Goal: Task Accomplishment & Management: Use online tool/utility

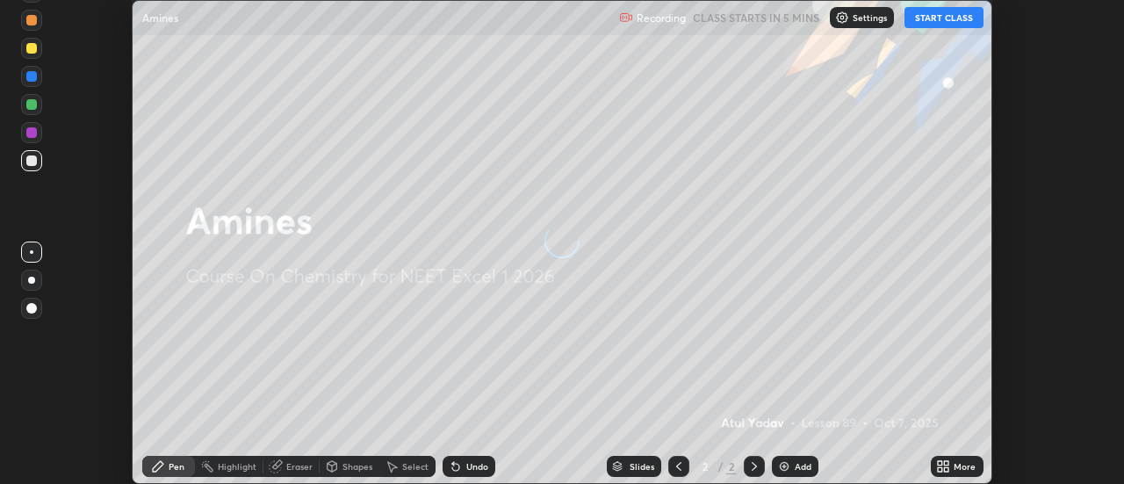
scroll to position [484, 1123]
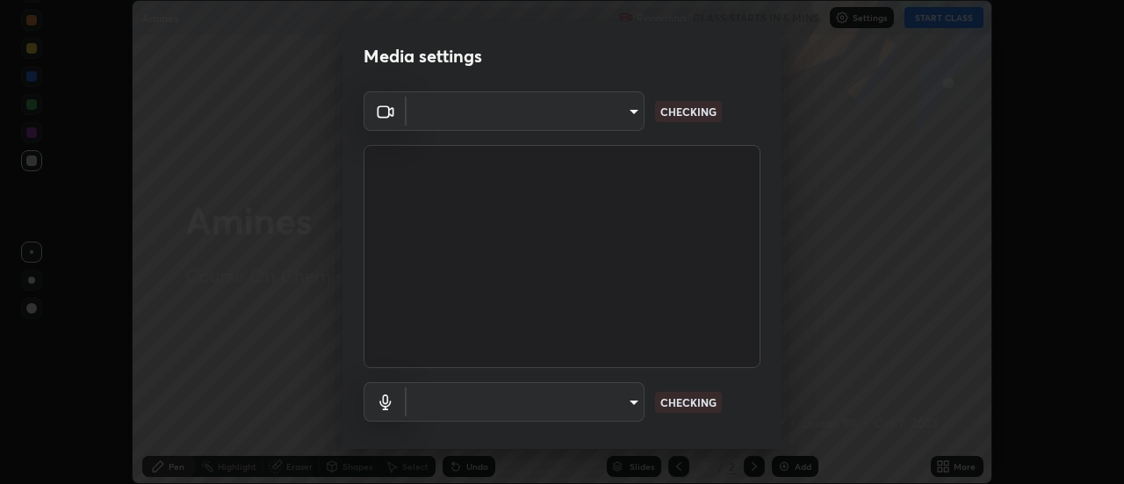
type input "4825068a70354f6bb8b87b711ec46b654dc523af82fc6d37acb8a926ccdce8f5"
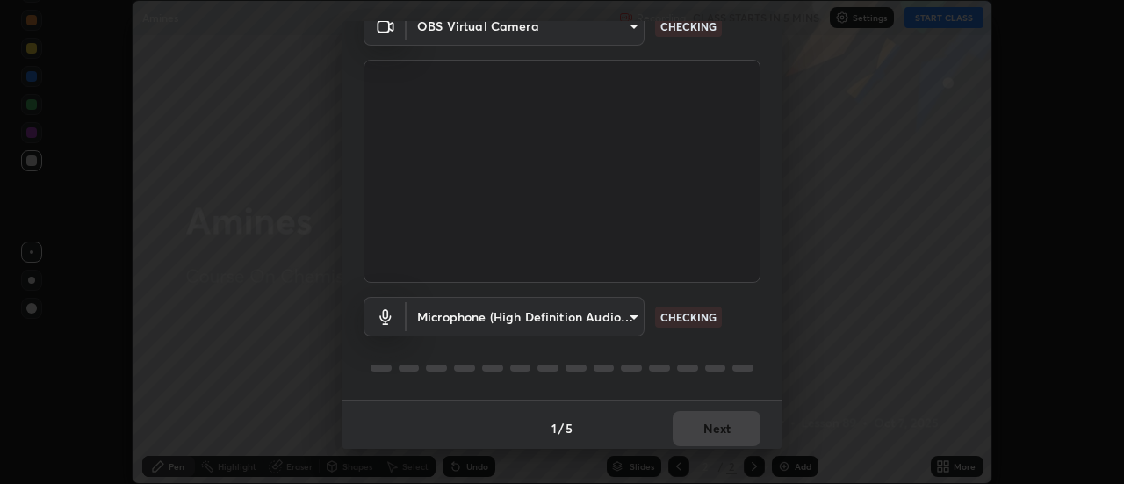
scroll to position [85, 0]
click at [630, 317] on body "Erase all Amines Recording CLASS STARTS IN 5 MINS Settings START CLASS Setting …" at bounding box center [562, 242] width 1124 height 484
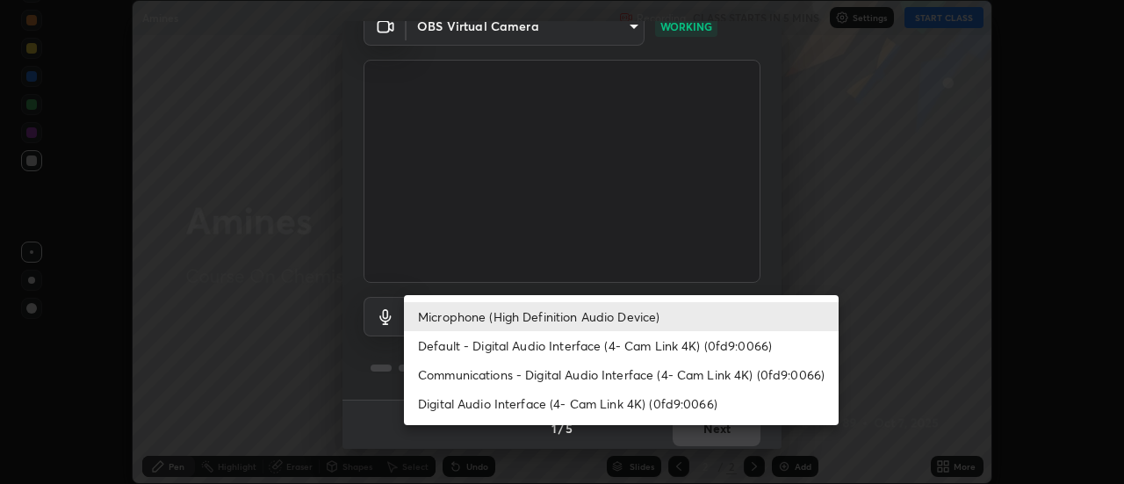
click at [636, 345] on li "Default - Digital Audio Interface (4- Cam Link 4K) (0fd9:0066)" at bounding box center [621, 345] width 435 height 29
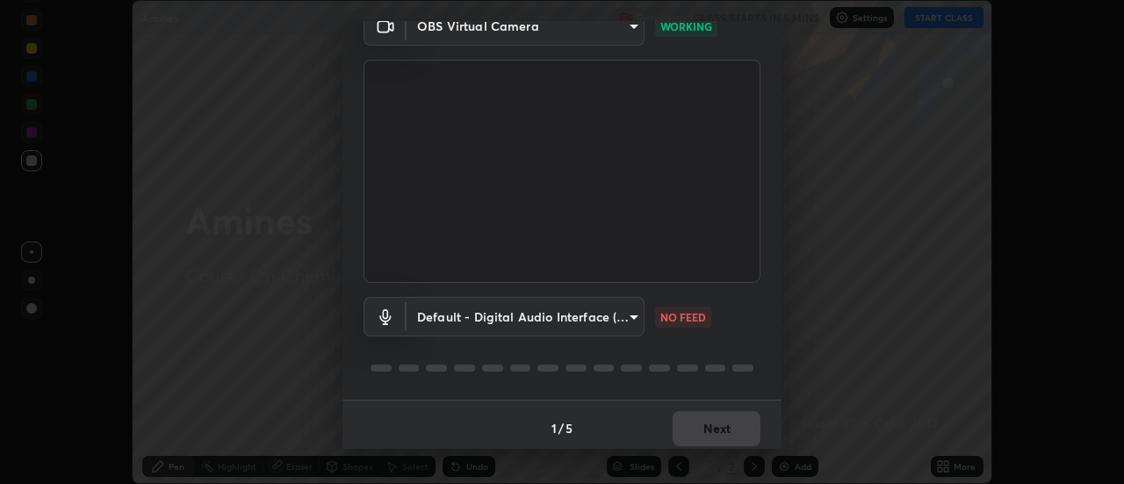
click at [629, 315] on body "Erase all Amines Recording CLASS STARTS IN 5 MINS Settings START CLASS Setting …" at bounding box center [562, 242] width 1124 height 484
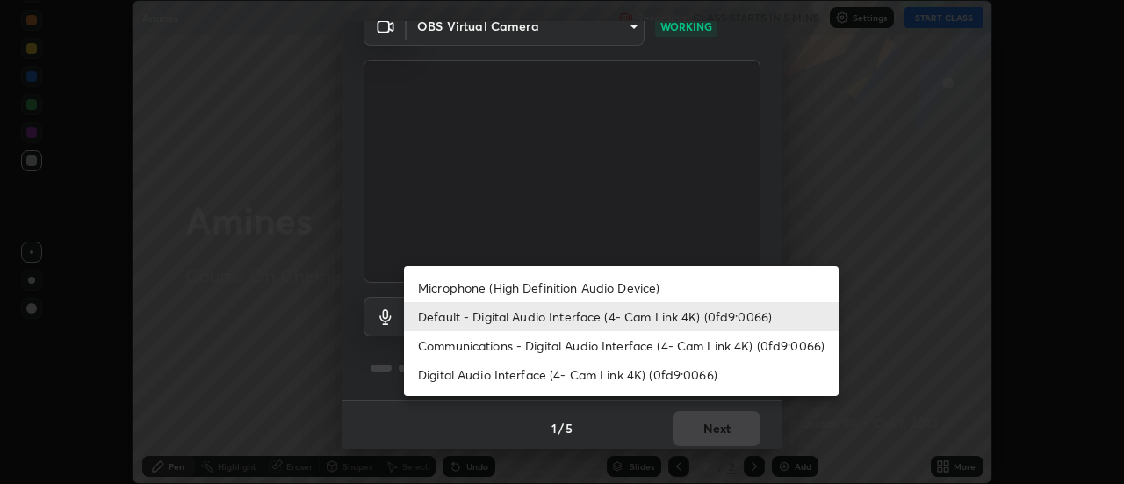
click at [643, 282] on li "Microphone (High Definition Audio Device)" at bounding box center [621, 287] width 435 height 29
type input "b65c06b14c7faa051d685f993ec14b3b84b1815ea69a0656019fd51a5eccf492"
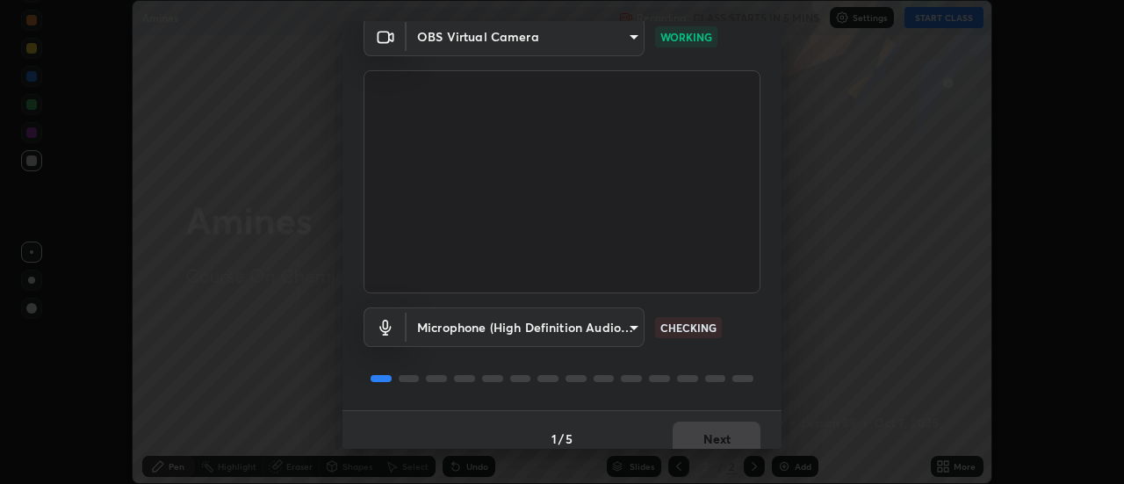
scroll to position [92, 0]
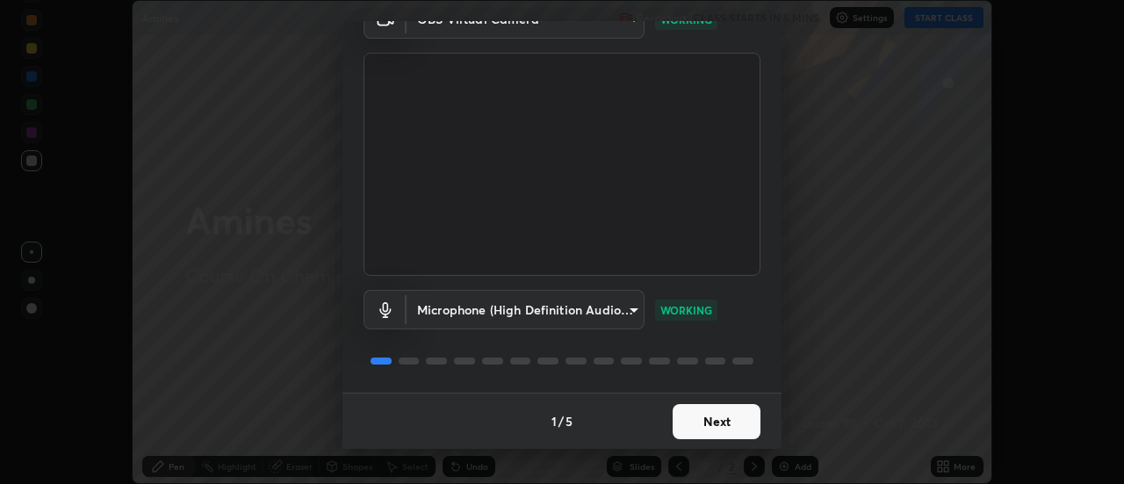
click at [730, 420] on button "Next" at bounding box center [716, 421] width 88 height 35
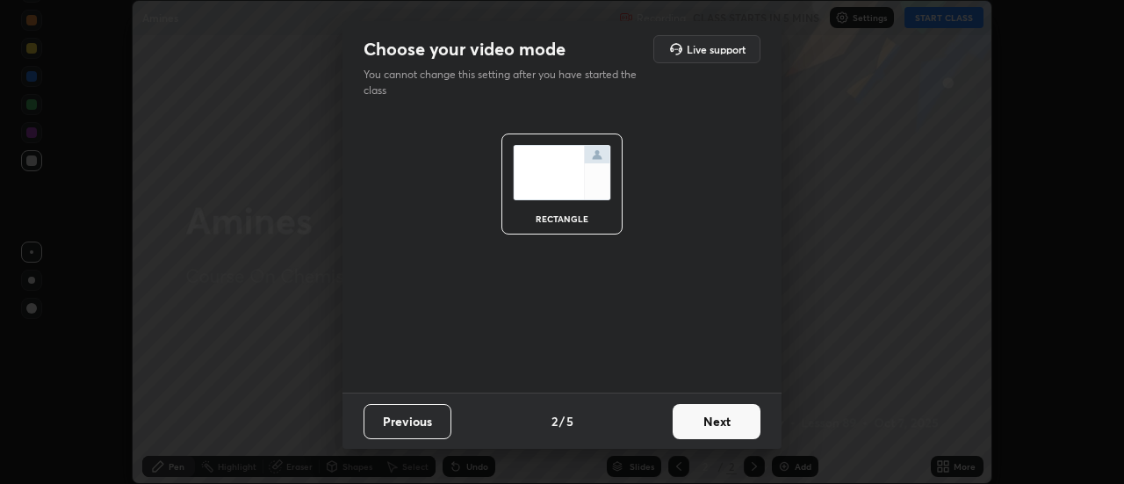
click at [730, 420] on button "Next" at bounding box center [716, 421] width 88 height 35
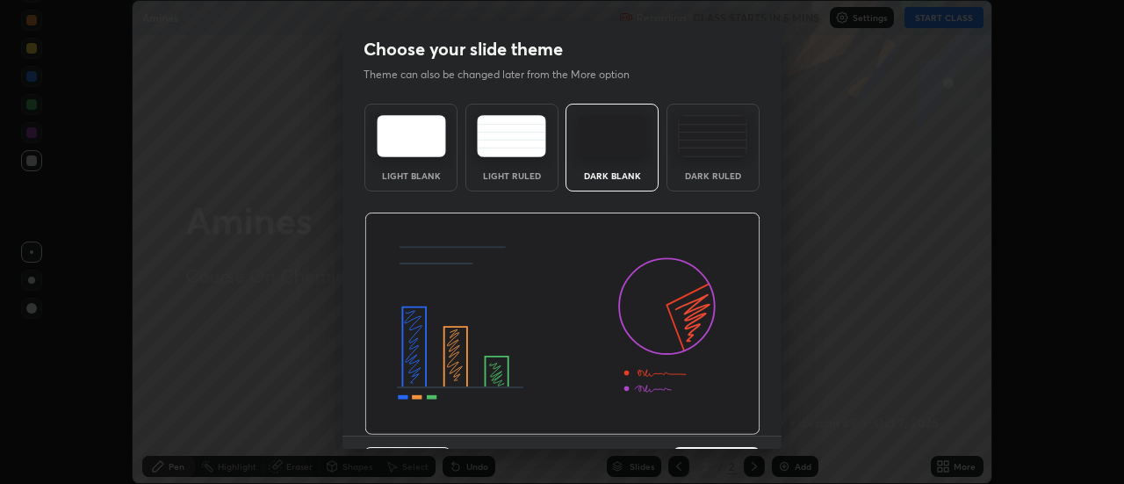
scroll to position [43, 0]
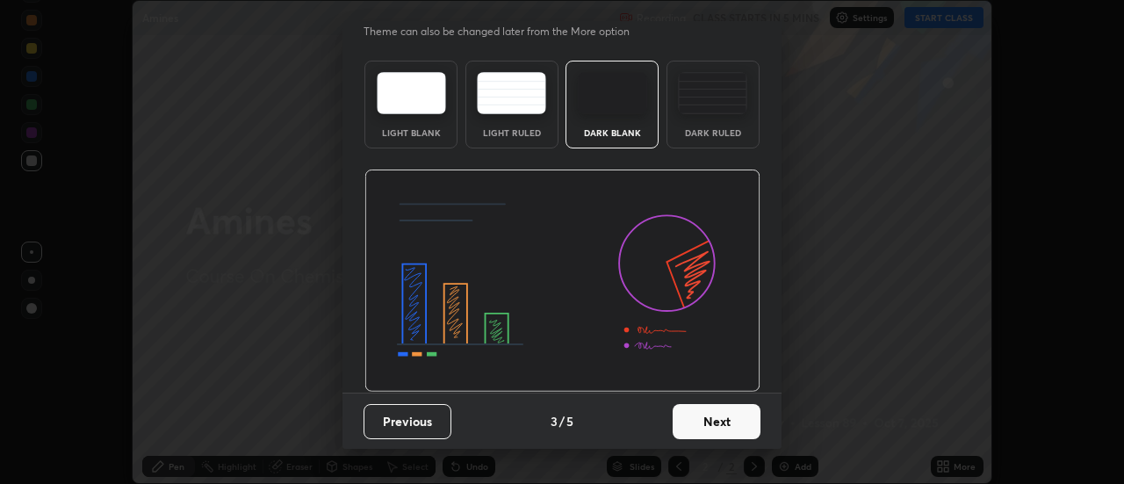
click at [730, 420] on button "Next" at bounding box center [716, 421] width 88 height 35
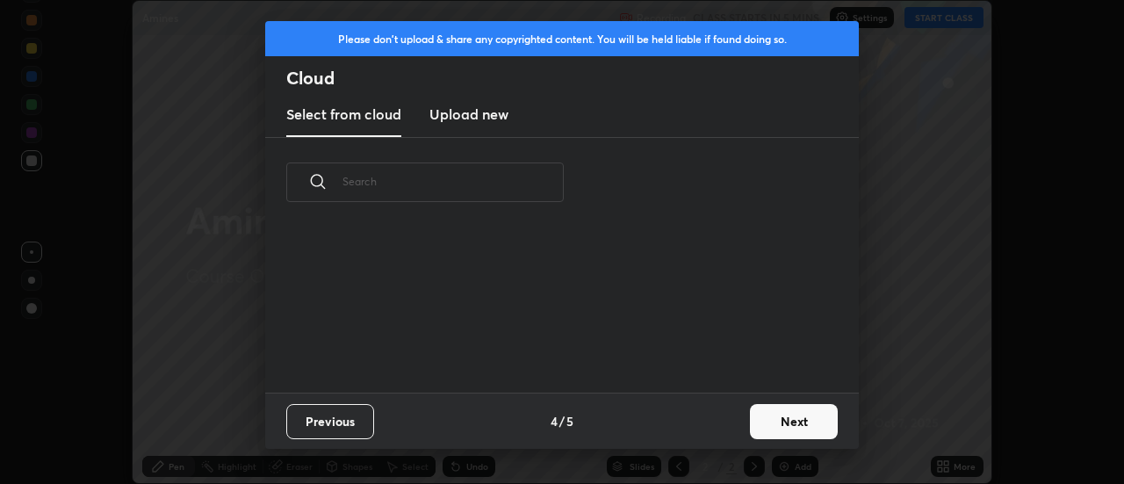
scroll to position [0, 0]
click at [762, 423] on button "Next" at bounding box center [794, 421] width 88 height 35
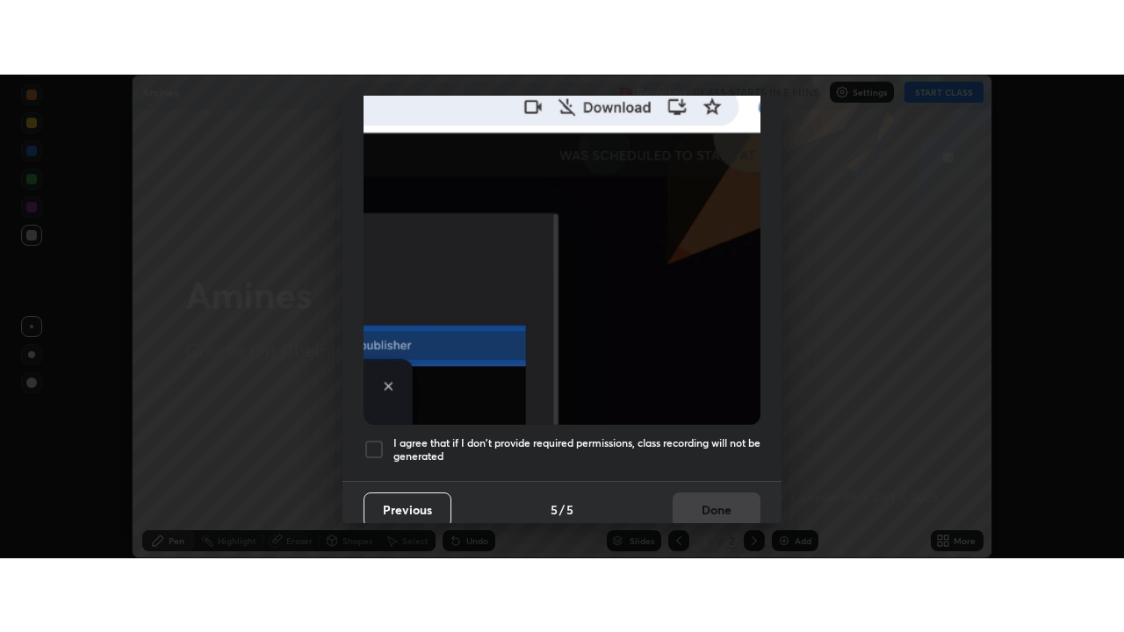
scroll to position [450, 0]
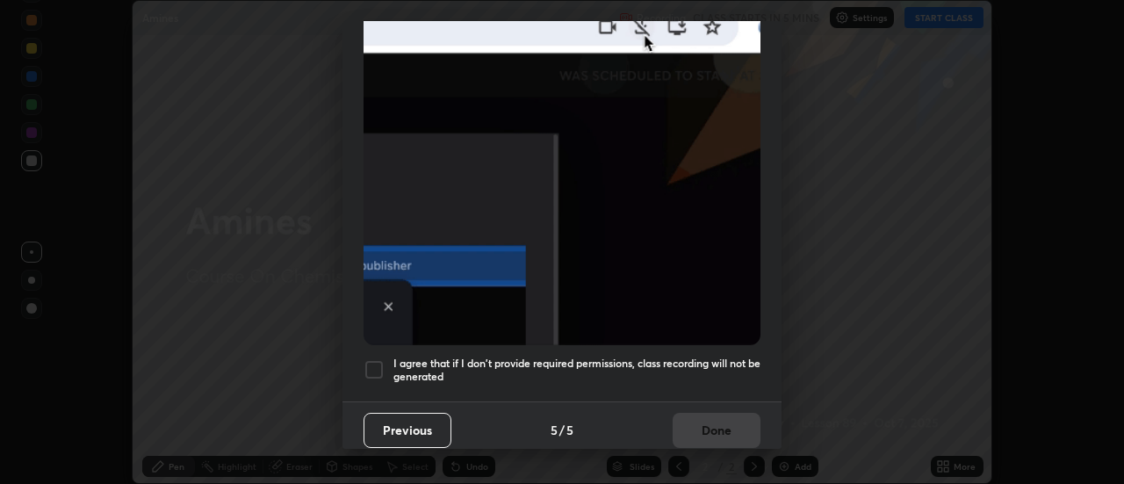
click at [719, 370] on h5 "I agree that if I don't provide required permissions, class recording will not …" at bounding box center [576, 369] width 367 height 27
click at [723, 427] on button "Done" at bounding box center [716, 430] width 88 height 35
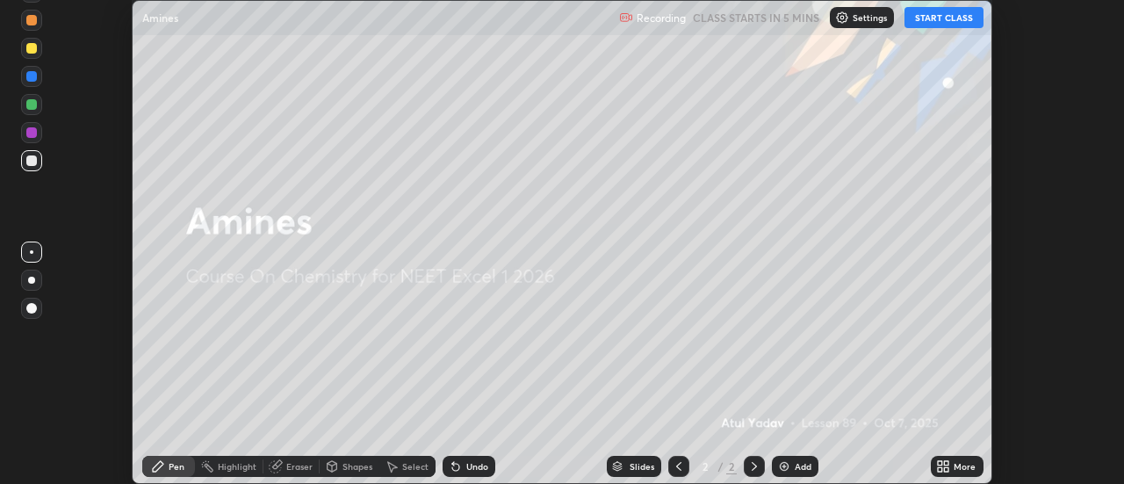
click at [940, 462] on icon at bounding box center [940, 463] width 4 height 4
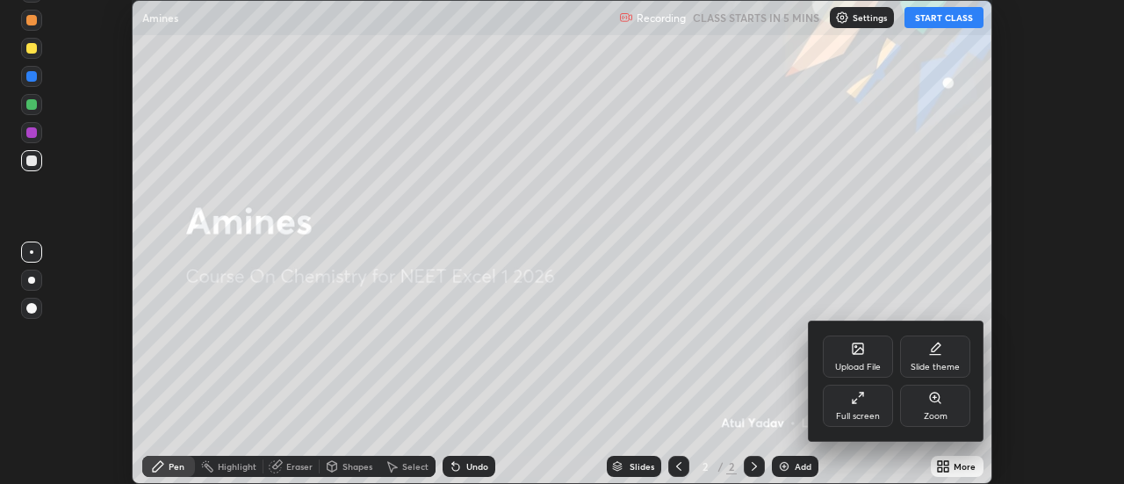
click at [874, 398] on div "Full screen" at bounding box center [858, 406] width 70 height 42
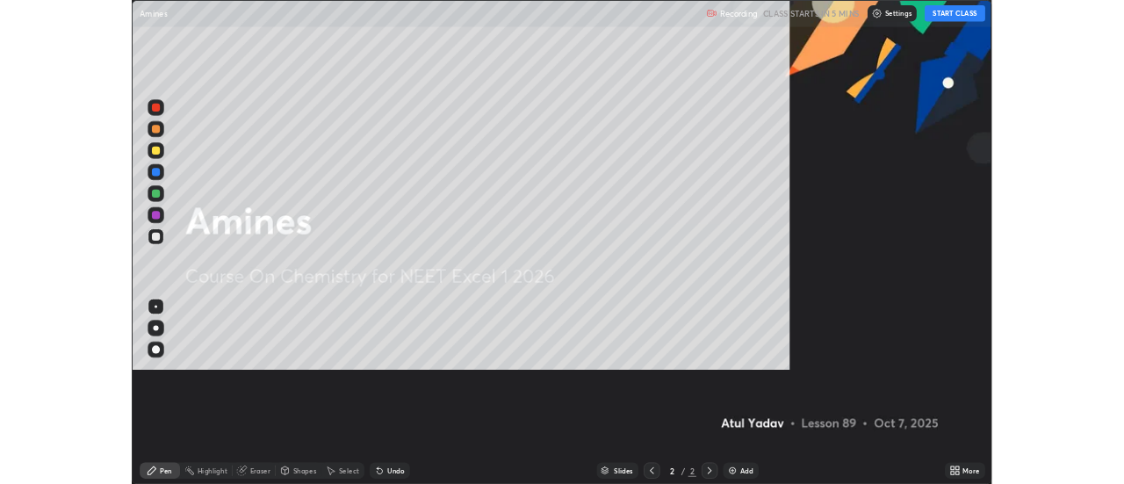
scroll to position [632, 1124]
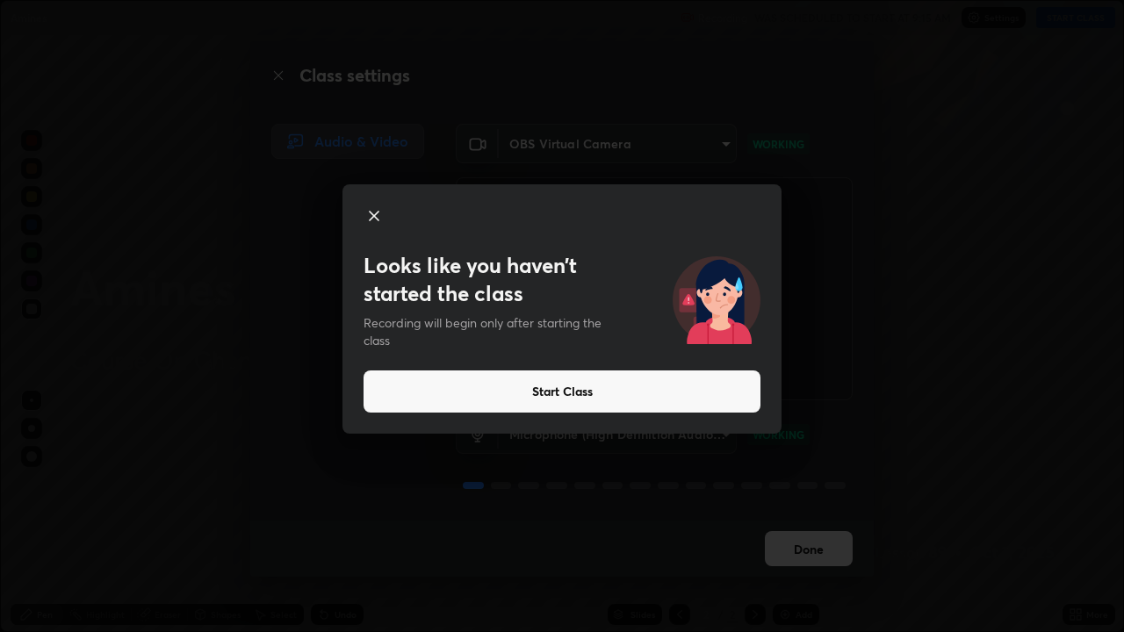
click at [670, 392] on button "Start Class" at bounding box center [561, 391] width 397 height 42
click at [654, 403] on button "Start Class" at bounding box center [561, 391] width 397 height 42
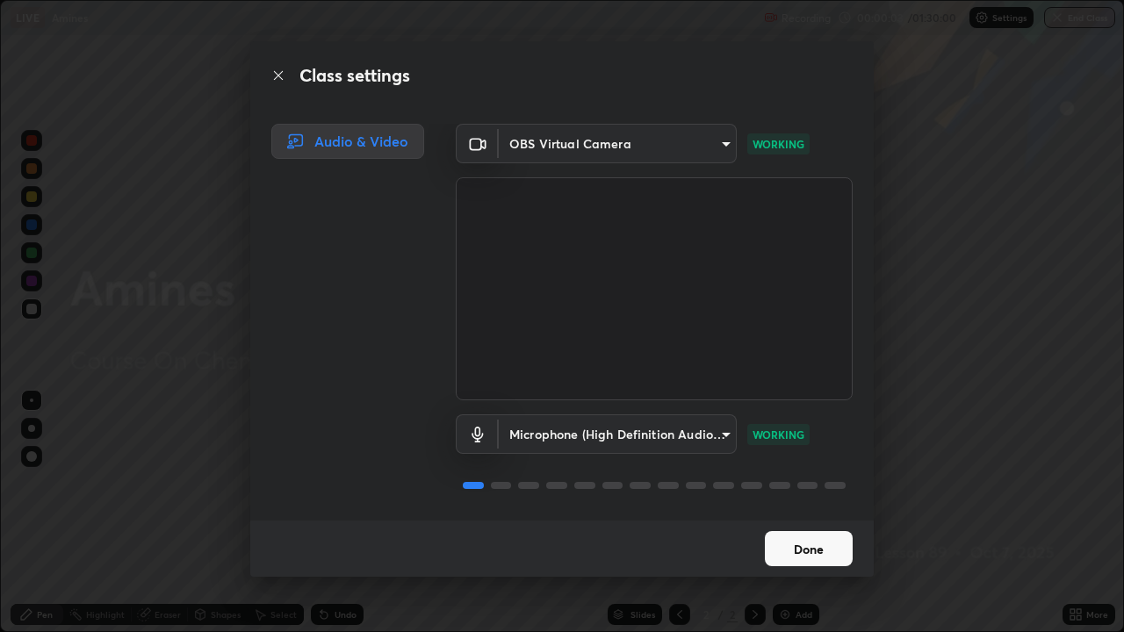
click at [787, 483] on button "Done" at bounding box center [809, 548] width 88 height 35
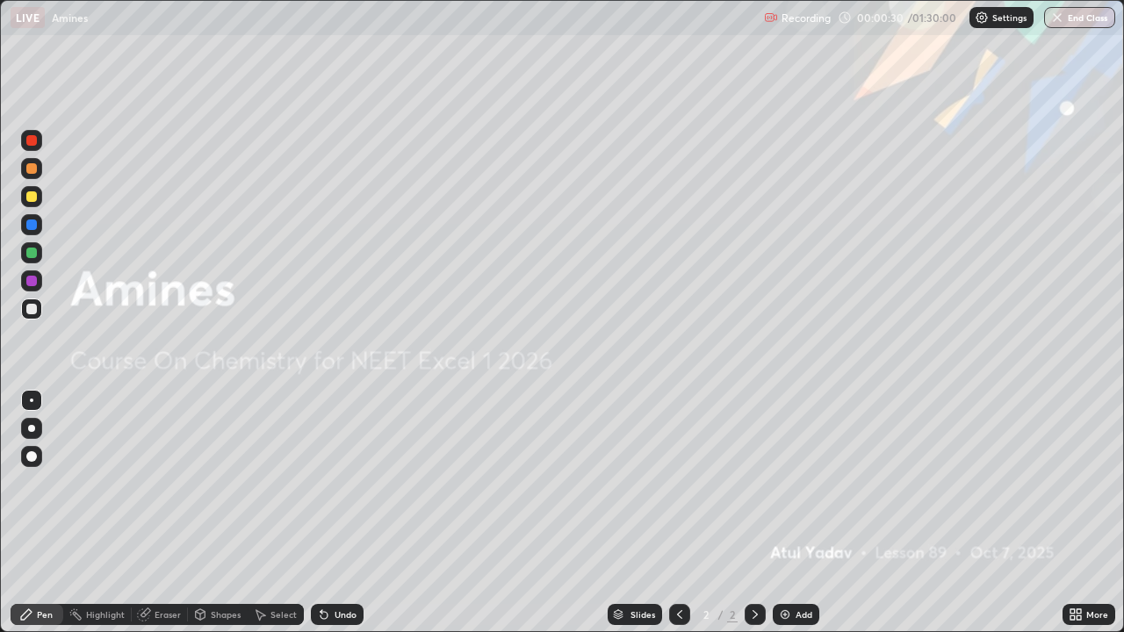
click at [791, 483] on div "Add" at bounding box center [796, 614] width 47 height 21
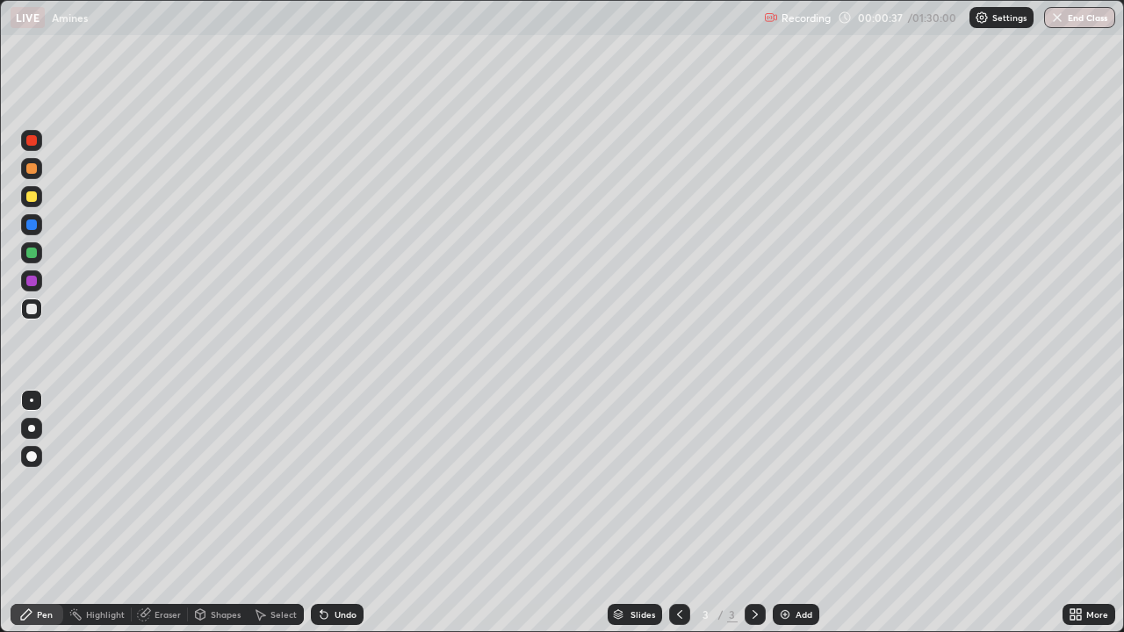
click at [32, 428] on div at bounding box center [31, 428] width 7 height 7
click at [32, 253] on div at bounding box center [31, 253] width 11 height 11
click at [340, 483] on div "Undo" at bounding box center [345, 614] width 22 height 9
click at [342, 483] on div "Undo" at bounding box center [345, 614] width 22 height 9
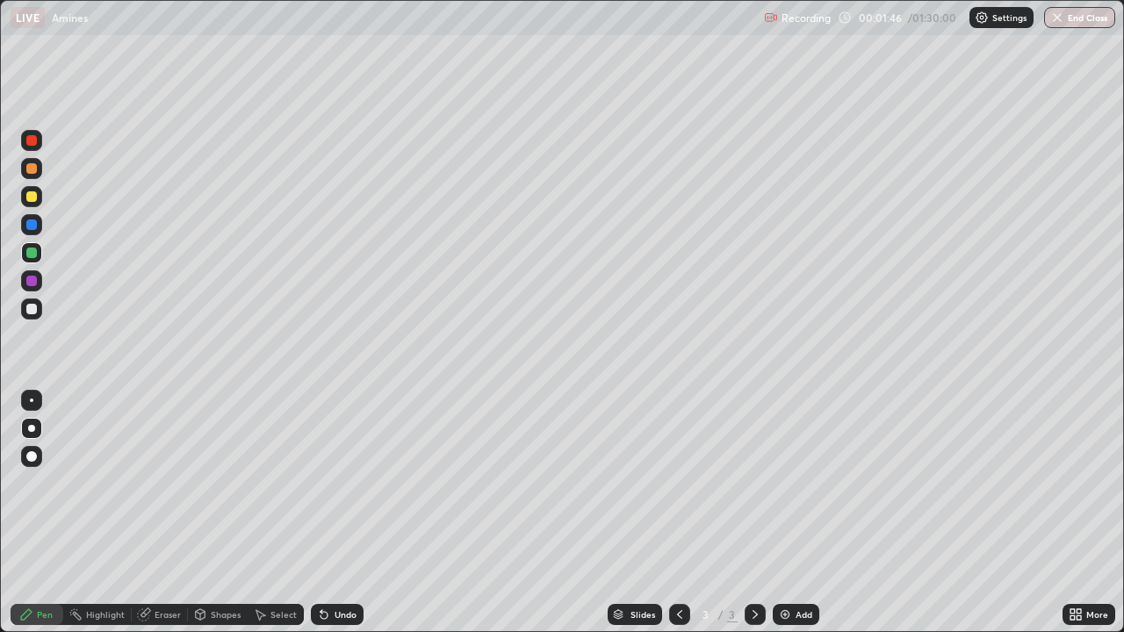
click at [336, 483] on div "Undo" at bounding box center [345, 614] width 22 height 9
click at [320, 483] on icon at bounding box center [321, 611] width 2 height 2
click at [327, 483] on icon at bounding box center [324, 615] width 14 height 14
click at [327, 483] on div "Undo" at bounding box center [337, 614] width 53 height 21
click at [334, 483] on div "Undo" at bounding box center [345, 614] width 22 height 9
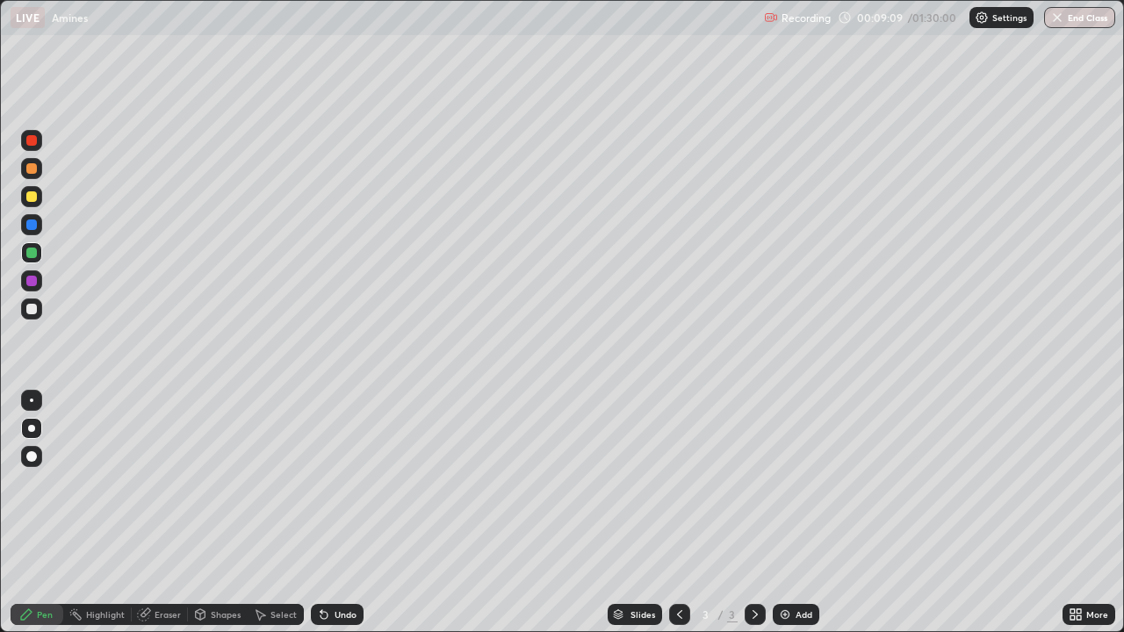
click at [336, 483] on div "Undo" at bounding box center [345, 614] width 22 height 9
click at [341, 483] on div "Undo" at bounding box center [345, 614] width 22 height 9
click at [337, 483] on div "Undo" at bounding box center [345, 614] width 22 height 9
click at [336, 483] on div "Undo" at bounding box center [345, 614] width 22 height 9
click at [795, 483] on div "Add" at bounding box center [803, 614] width 17 height 9
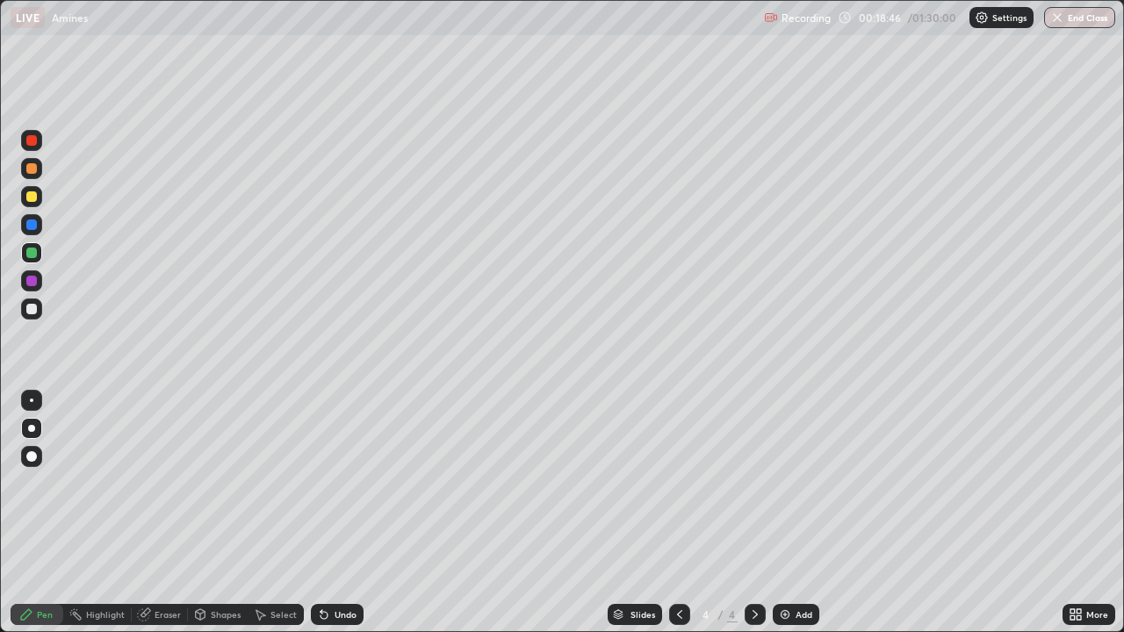
click at [784, 483] on img at bounding box center [785, 615] width 14 height 14
click at [339, 483] on div "Undo" at bounding box center [337, 614] width 53 height 21
click at [39, 199] on div at bounding box center [31, 196] width 21 height 21
click at [39, 226] on div at bounding box center [31, 224] width 21 height 21
click at [320, 483] on div "Undo" at bounding box center [334, 614] width 60 height 35
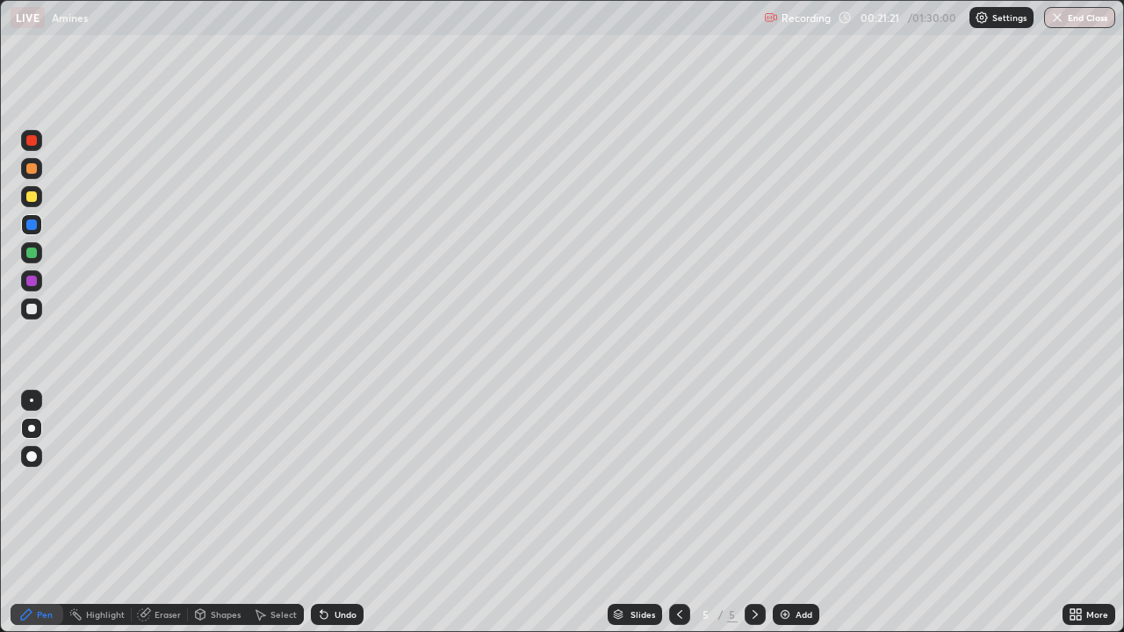
click at [331, 483] on div "Undo" at bounding box center [337, 614] width 53 height 21
click at [334, 483] on div "Undo" at bounding box center [345, 614] width 22 height 9
click at [327, 483] on icon at bounding box center [324, 615] width 14 height 14
click at [39, 280] on div at bounding box center [31, 280] width 21 height 21
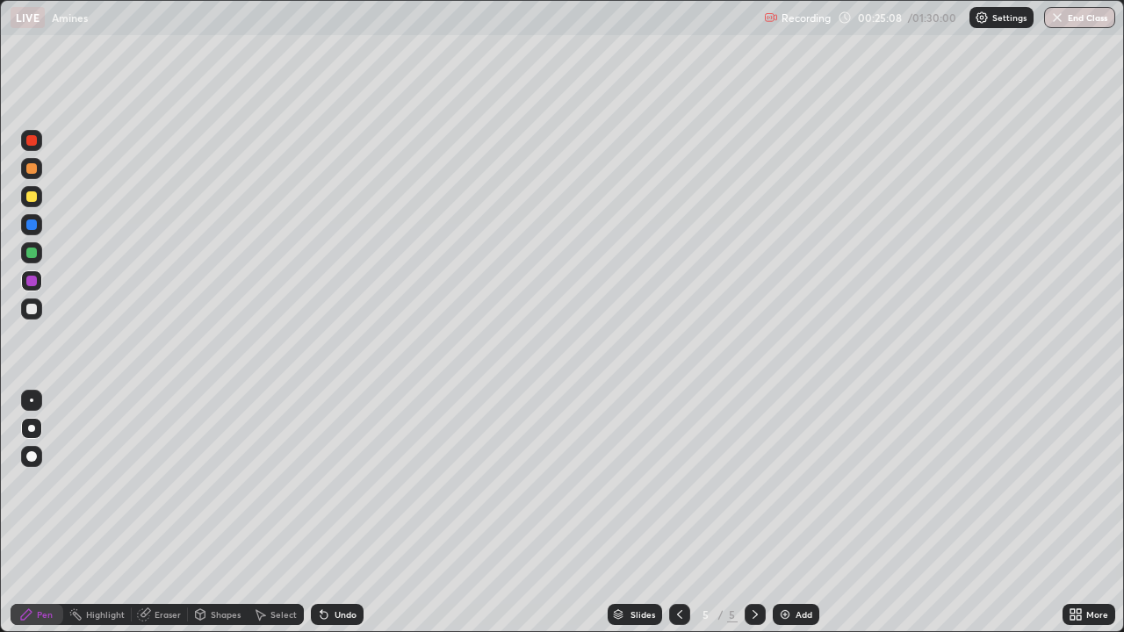
click at [38, 252] on div at bounding box center [31, 252] width 21 height 21
click at [334, 483] on div "Undo" at bounding box center [345, 614] width 22 height 9
click at [784, 483] on img at bounding box center [785, 615] width 14 height 14
click at [1080, 483] on icon at bounding box center [1078, 611] width 4 height 4
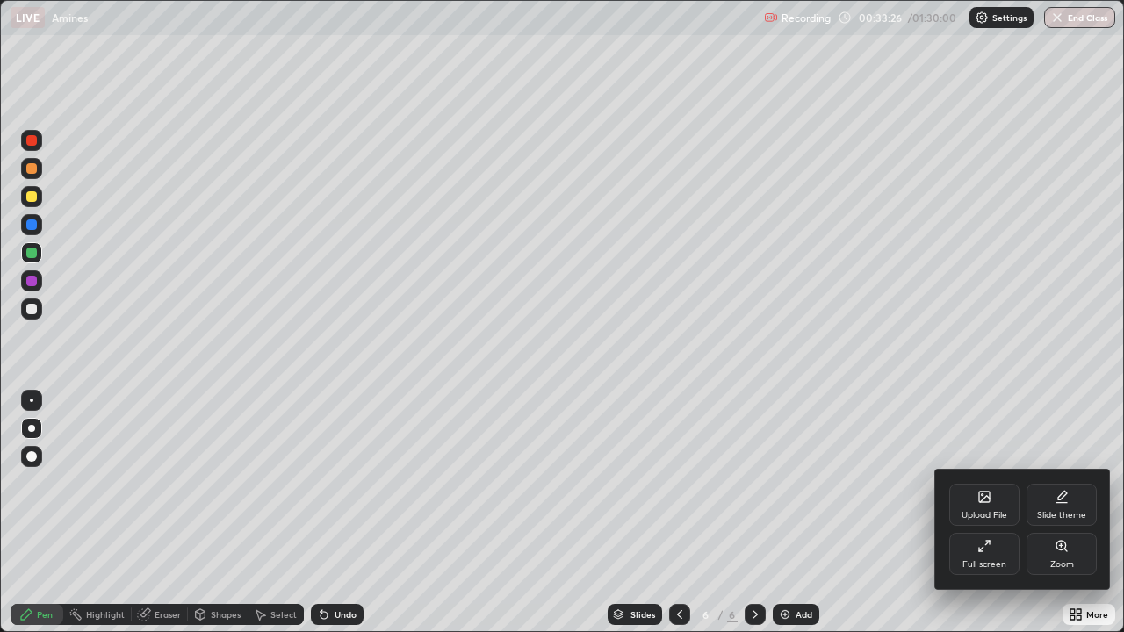
click at [986, 483] on div "Full screen" at bounding box center [984, 564] width 44 height 9
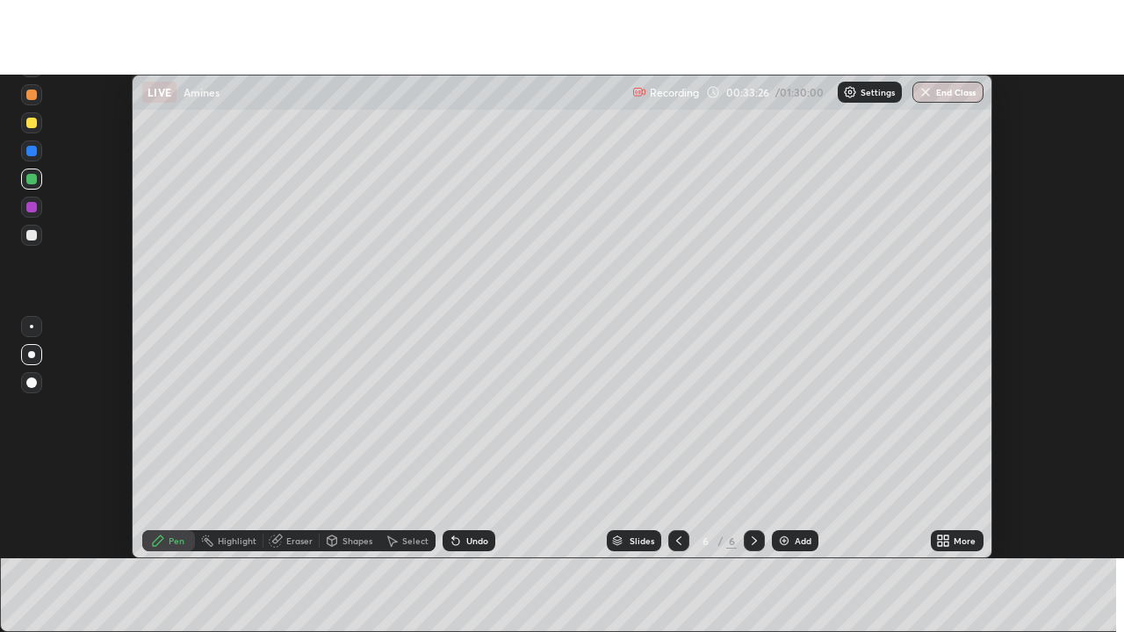
scroll to position [87307, 86667]
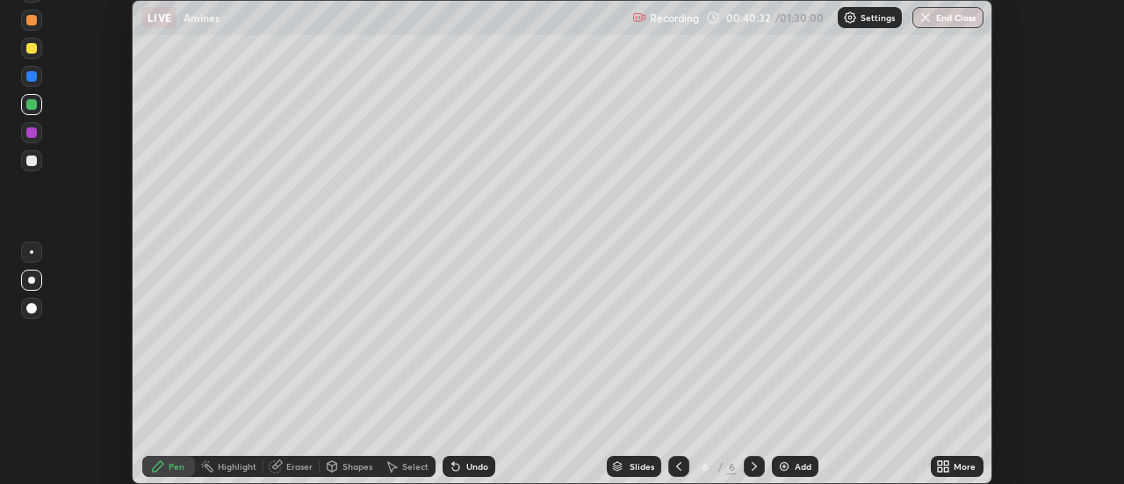
click at [947, 464] on icon at bounding box center [947, 463] width 4 height 4
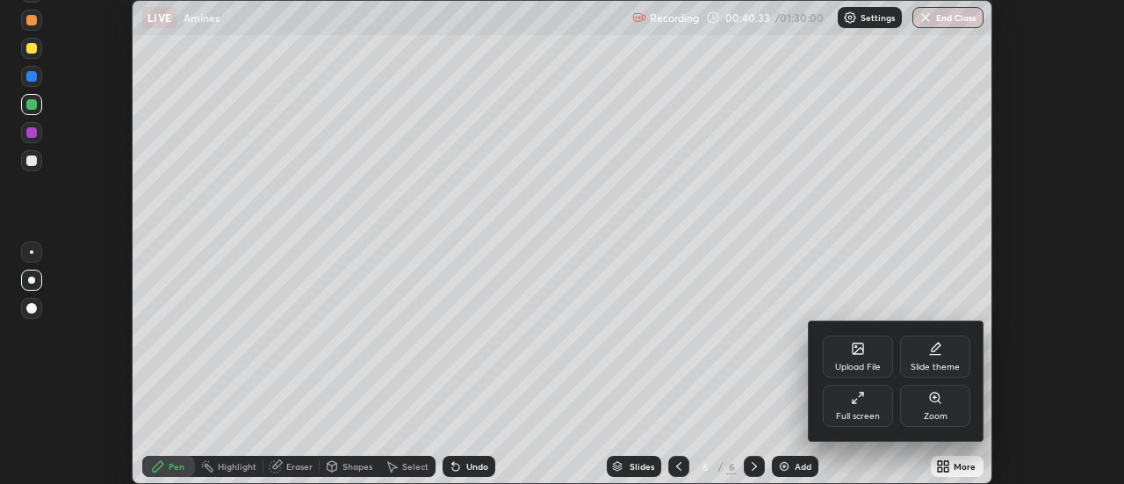
click at [849, 406] on div "Full screen" at bounding box center [858, 406] width 70 height 42
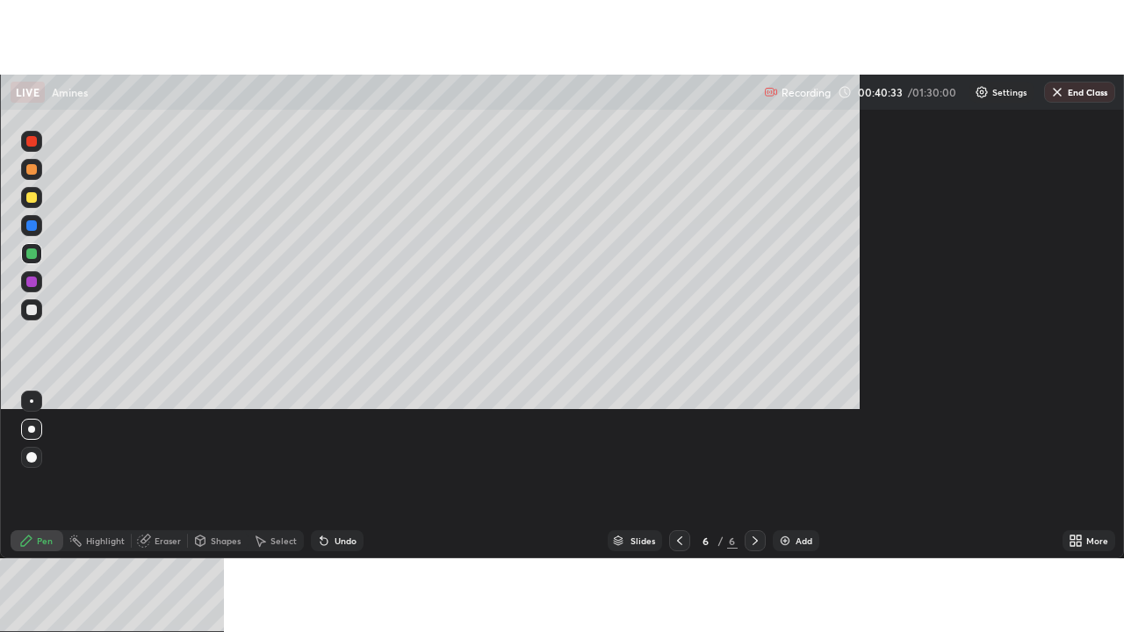
scroll to position [632, 1124]
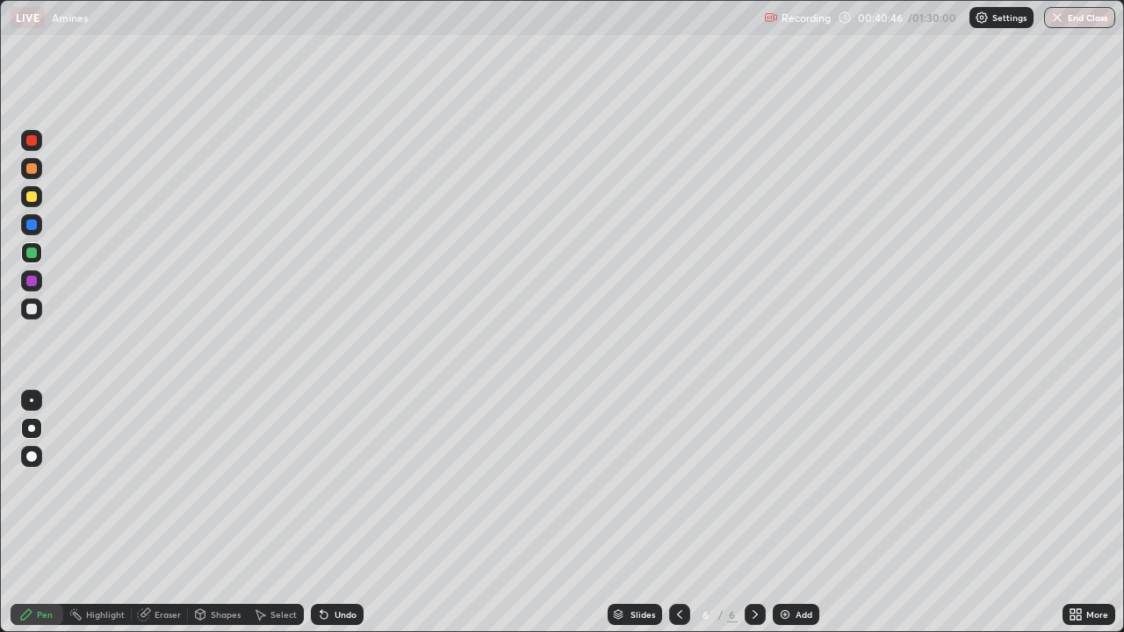
click at [327, 483] on icon at bounding box center [324, 615] width 14 height 14
click at [799, 483] on div "Add" at bounding box center [803, 614] width 17 height 9
click at [338, 483] on div "Undo" at bounding box center [345, 614] width 22 height 9
click at [342, 483] on div "Undo" at bounding box center [345, 614] width 22 height 9
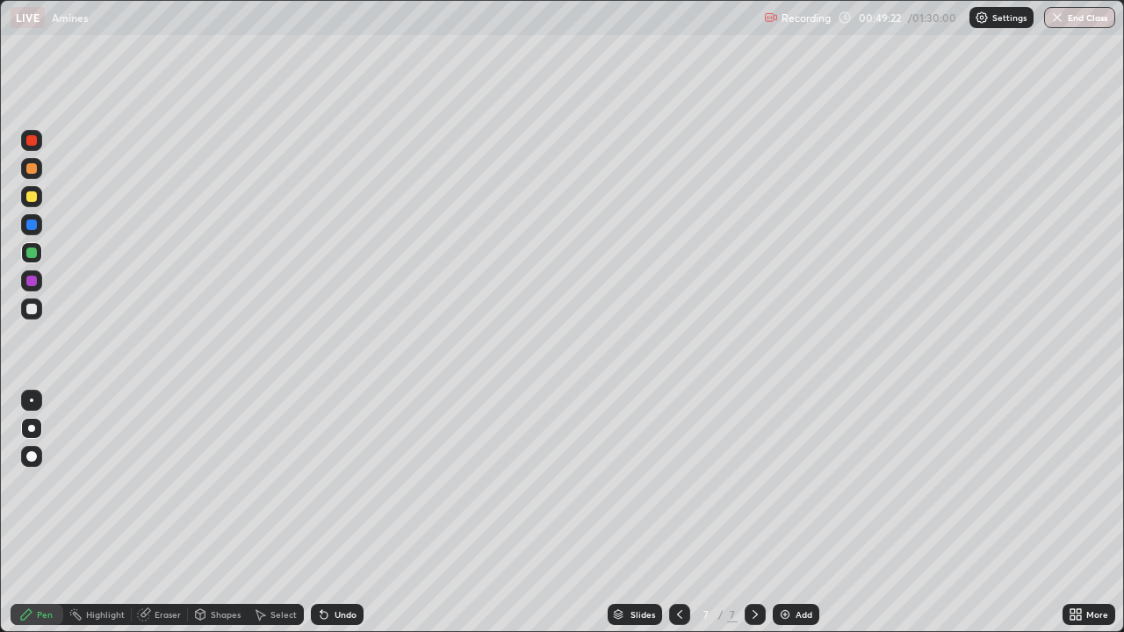
click at [342, 483] on div "Undo" at bounding box center [345, 614] width 22 height 9
click at [790, 483] on div "Add" at bounding box center [796, 614] width 47 height 21
click at [328, 483] on div "Undo" at bounding box center [337, 614] width 53 height 21
click at [330, 483] on div "Undo" at bounding box center [337, 614] width 53 height 21
click at [329, 483] on div "Undo" at bounding box center [337, 614] width 53 height 21
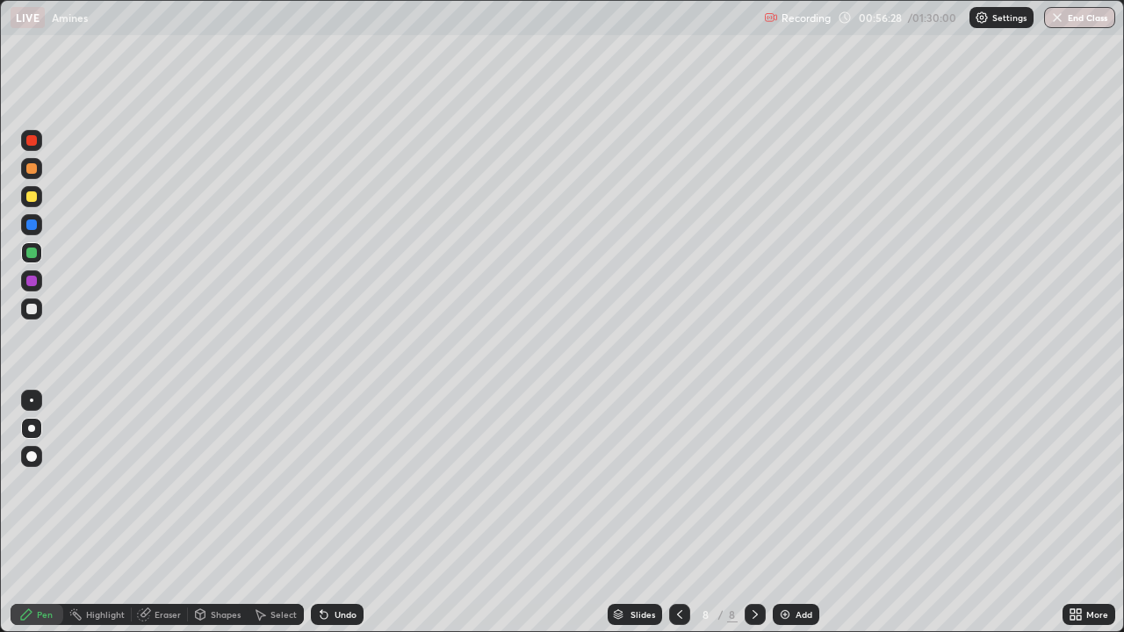
click at [329, 483] on div "Undo" at bounding box center [337, 614] width 53 height 21
click at [330, 483] on div "Undo" at bounding box center [337, 614] width 53 height 21
click at [334, 483] on div "Undo" at bounding box center [345, 614] width 22 height 9
click at [329, 483] on div "Undo" at bounding box center [337, 614] width 53 height 21
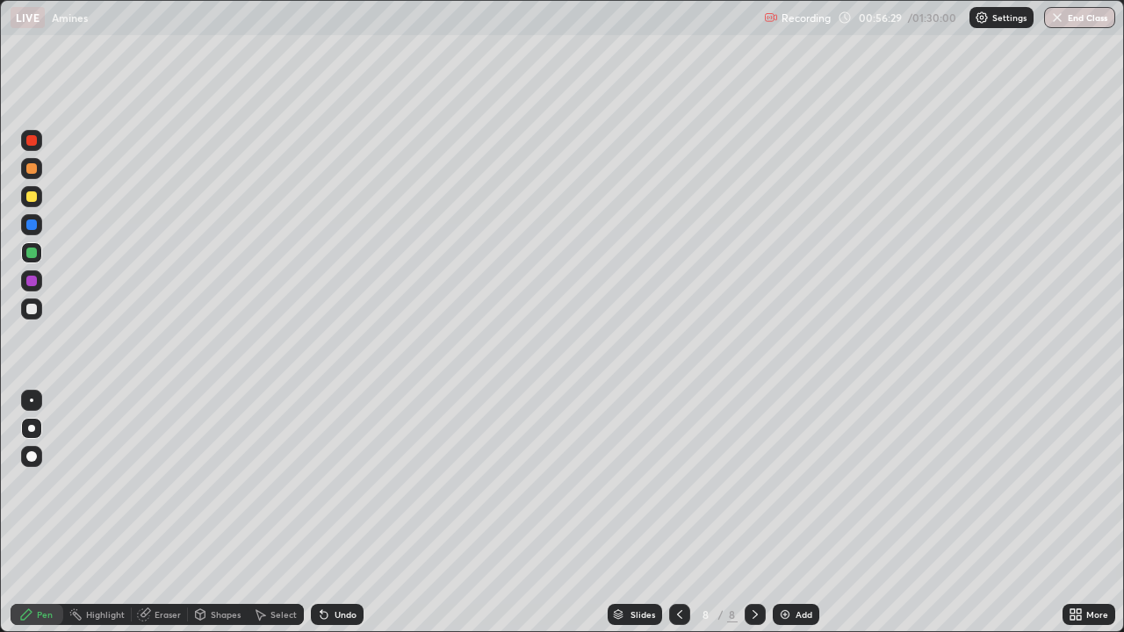
click at [329, 483] on div "Undo" at bounding box center [337, 614] width 53 height 21
click at [785, 483] on img at bounding box center [785, 615] width 14 height 14
click at [32, 140] on div at bounding box center [31, 140] width 11 height 11
click at [334, 483] on div "Undo" at bounding box center [345, 614] width 22 height 9
click at [331, 483] on div "Undo" at bounding box center [337, 614] width 53 height 21
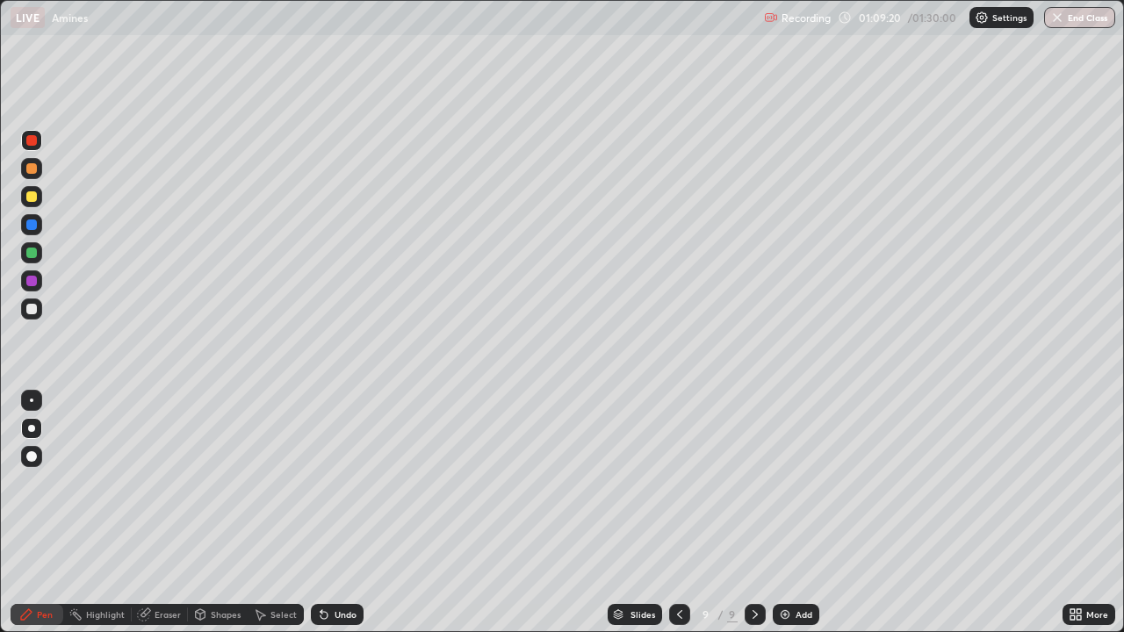
click at [336, 483] on div "Undo" at bounding box center [337, 614] width 53 height 21
click at [334, 483] on div "Undo" at bounding box center [337, 614] width 53 height 21
click at [173, 483] on div "Eraser" at bounding box center [168, 614] width 26 height 9
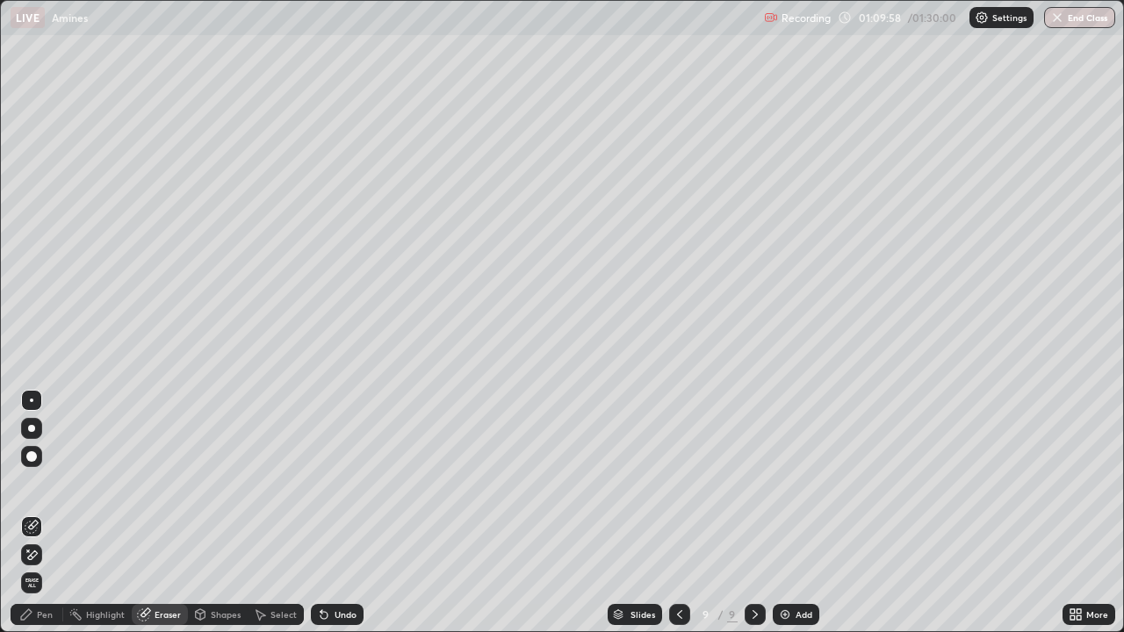
click at [35, 483] on icon at bounding box center [32, 555] width 14 height 15
click at [40, 483] on div "Pen" at bounding box center [45, 614] width 16 height 9
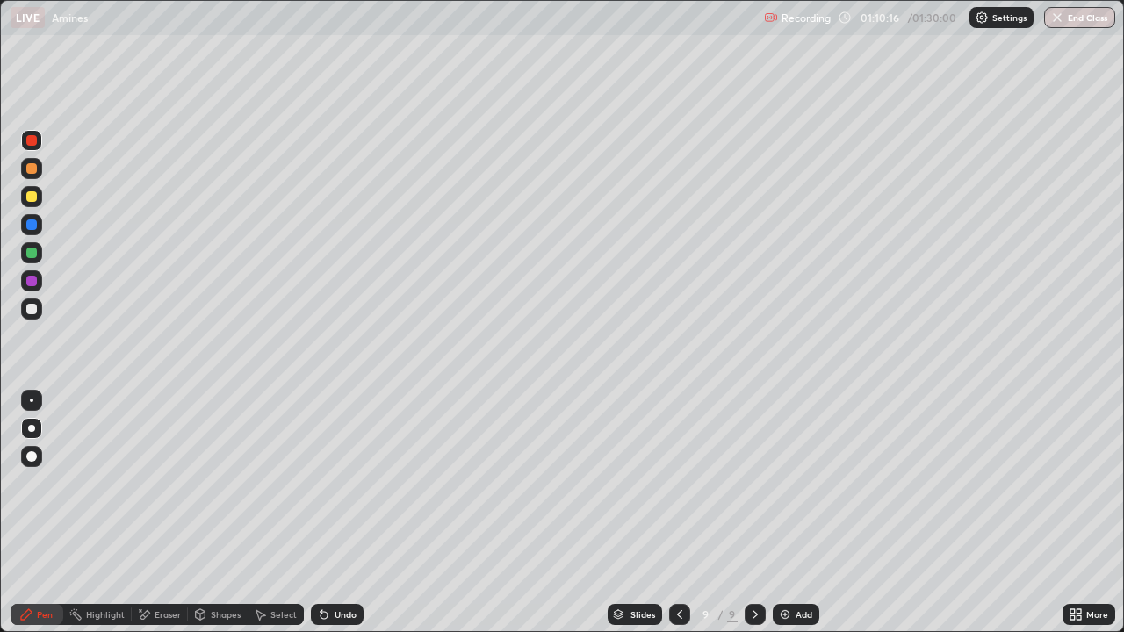
click at [162, 483] on div "Eraser" at bounding box center [168, 614] width 26 height 9
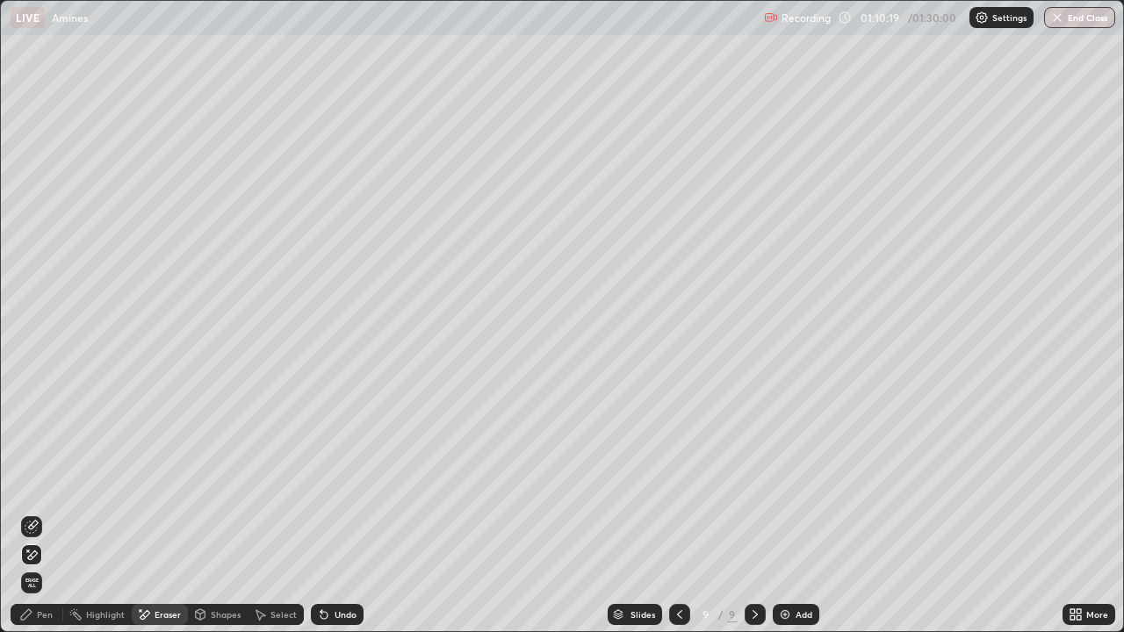
click at [335, 483] on div "Undo" at bounding box center [345, 614] width 22 height 9
click at [334, 483] on div "Undo" at bounding box center [345, 614] width 22 height 9
click at [333, 483] on div "Undo" at bounding box center [337, 614] width 53 height 21
click at [329, 483] on div "Undo" at bounding box center [337, 614] width 53 height 21
click at [38, 483] on icon at bounding box center [32, 527] width 14 height 14
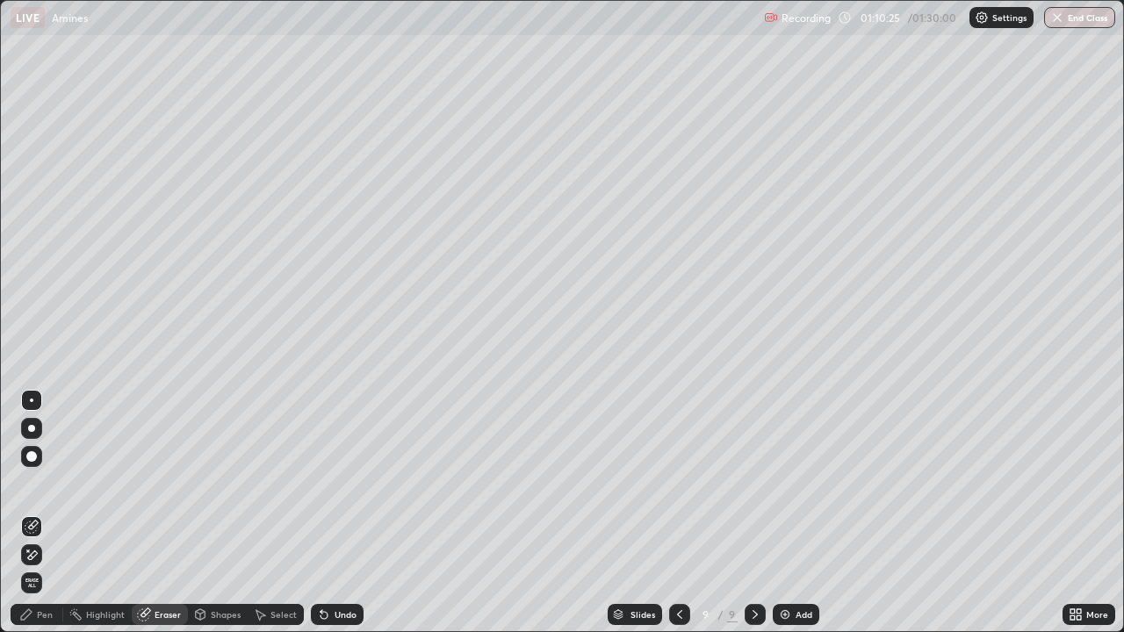
click at [44, 483] on div "Pen" at bounding box center [45, 614] width 16 height 9
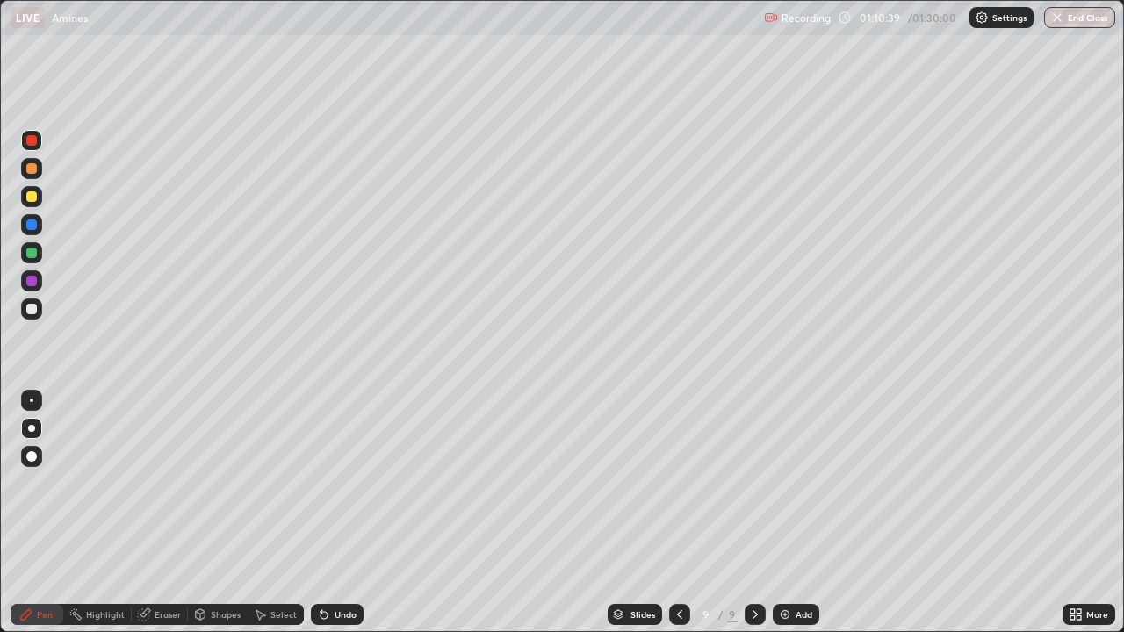
click at [166, 483] on div "Eraser" at bounding box center [168, 614] width 26 height 9
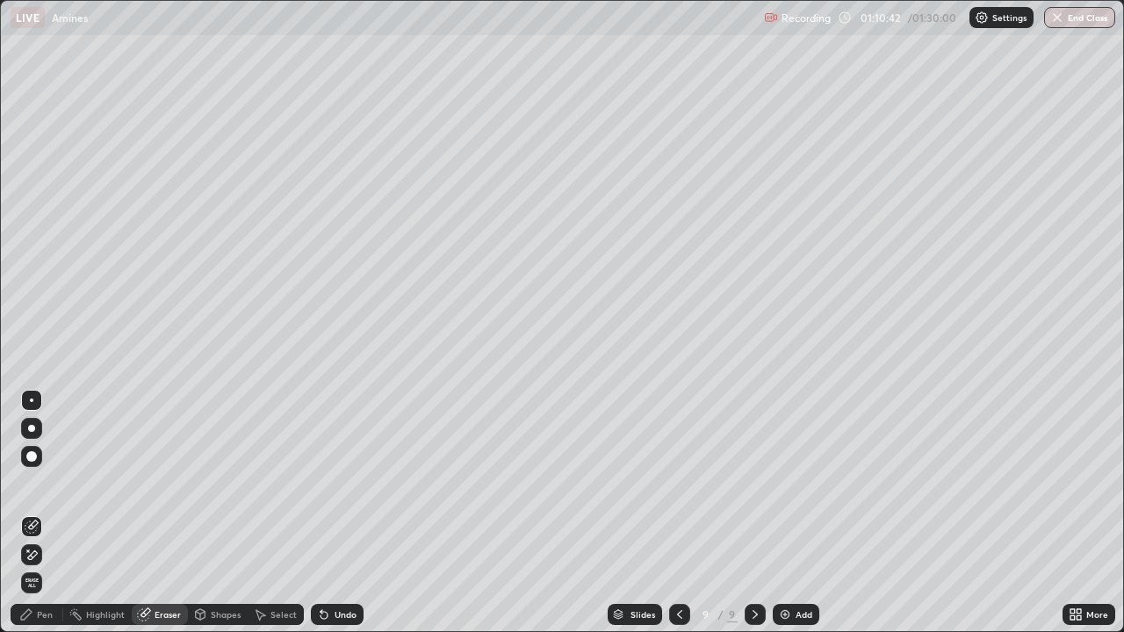
click at [37, 483] on div "Pen" at bounding box center [45, 614] width 16 height 9
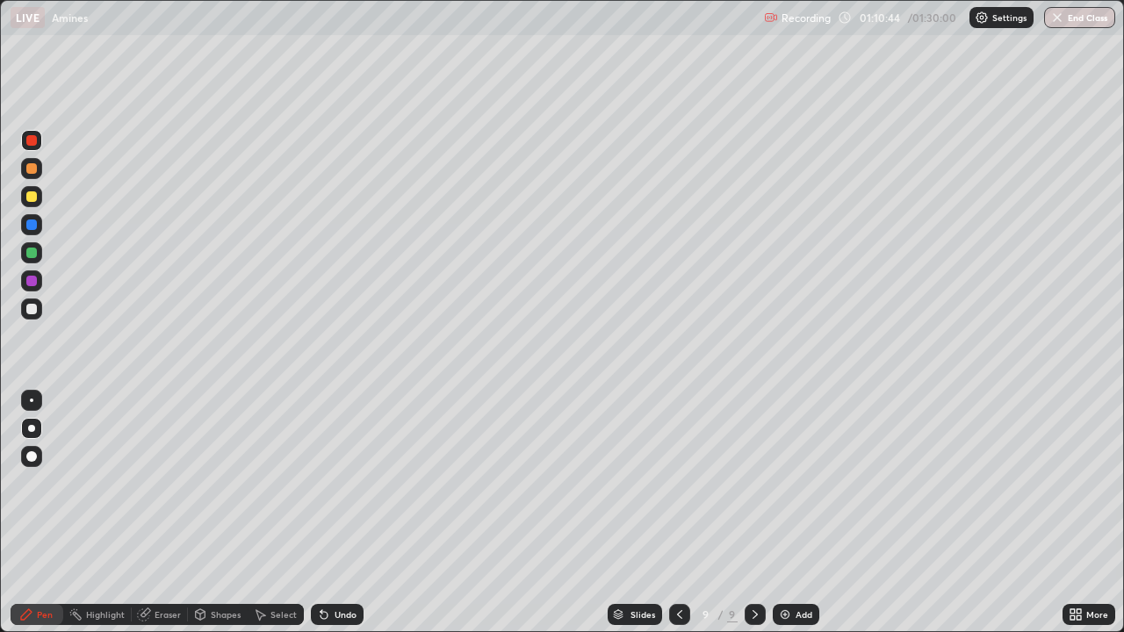
click at [35, 251] on div at bounding box center [31, 253] width 11 height 11
click at [161, 483] on div "Eraser" at bounding box center [168, 614] width 26 height 9
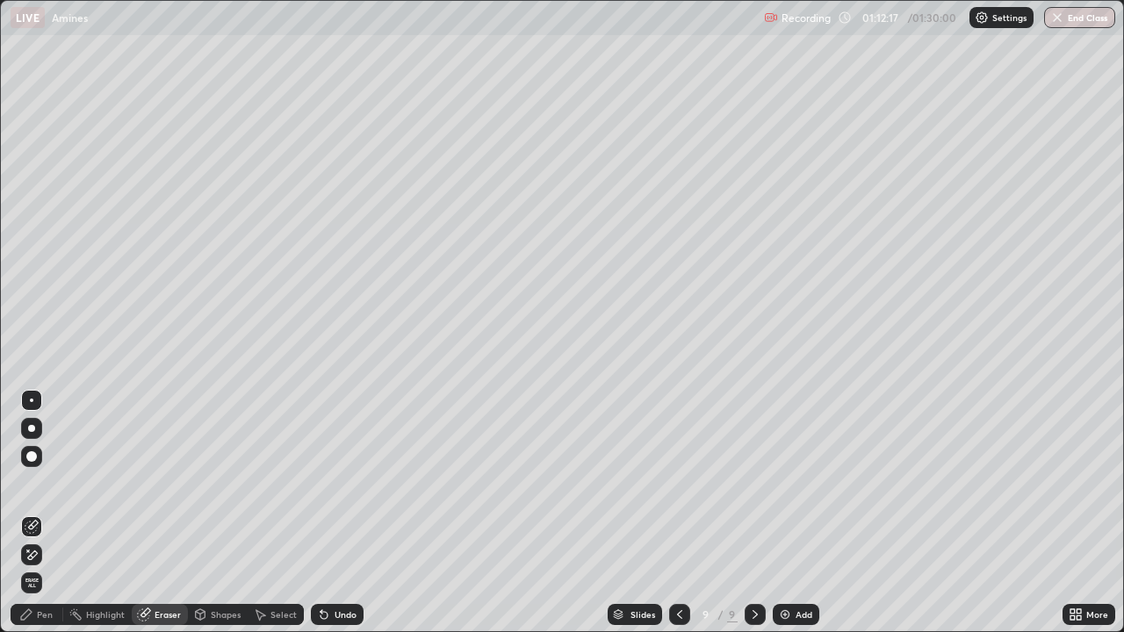
click at [47, 483] on div "Pen" at bounding box center [45, 614] width 16 height 9
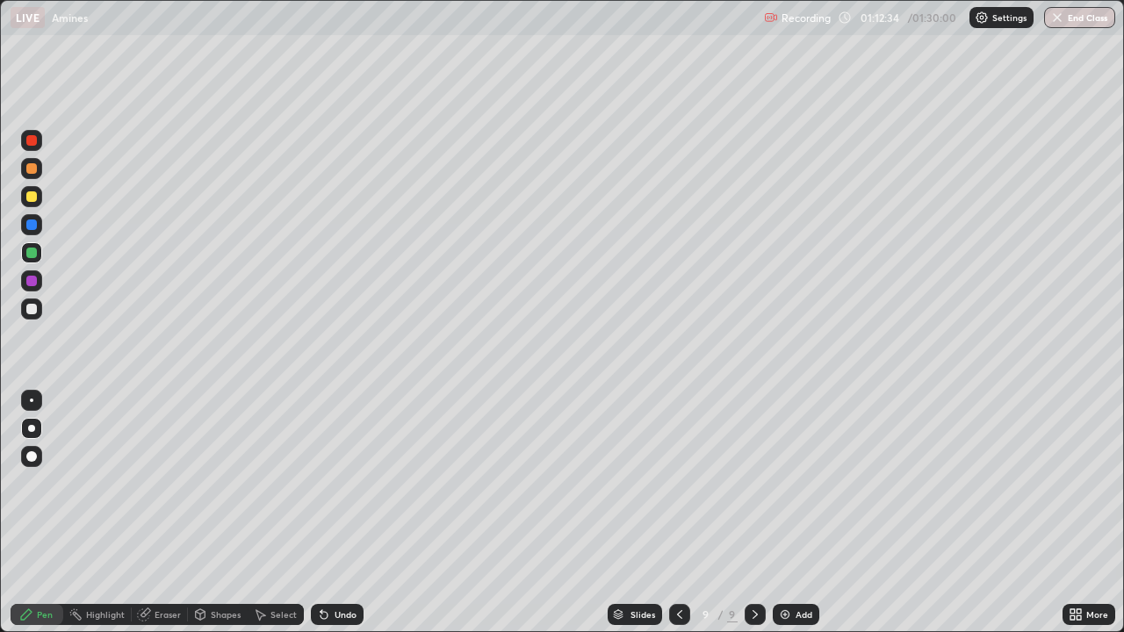
click at [332, 483] on div "Undo" at bounding box center [337, 614] width 53 height 21
click at [780, 483] on img at bounding box center [785, 615] width 14 height 14
click at [35, 135] on div at bounding box center [31, 140] width 21 height 21
click at [142, 483] on icon at bounding box center [143, 614] width 11 height 11
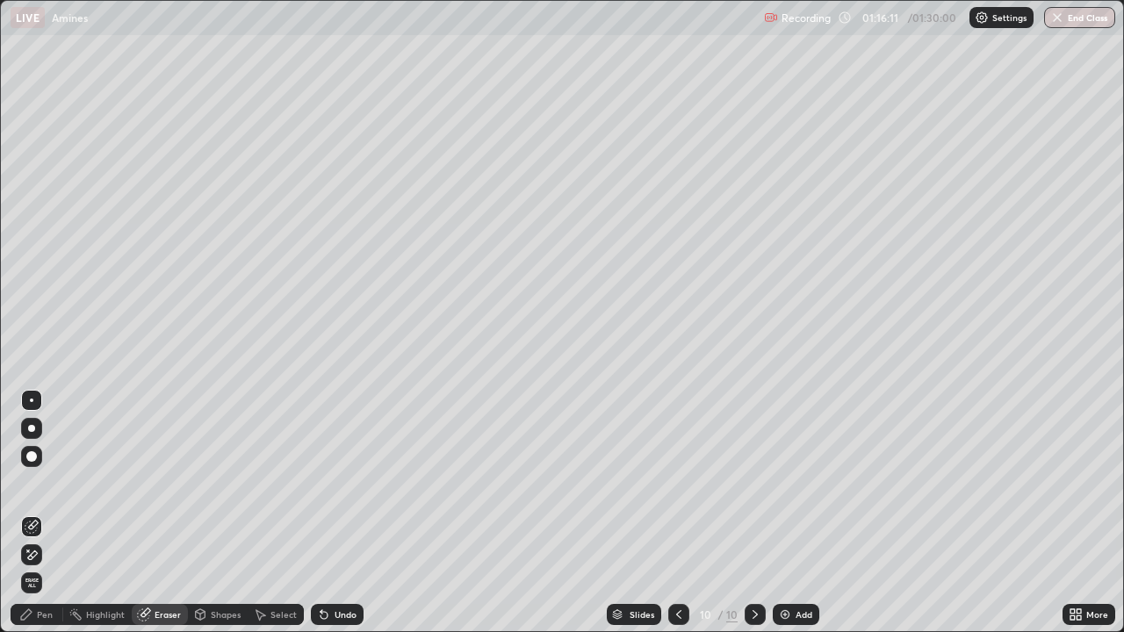
click at [36, 483] on div "Pen" at bounding box center [37, 614] width 53 height 21
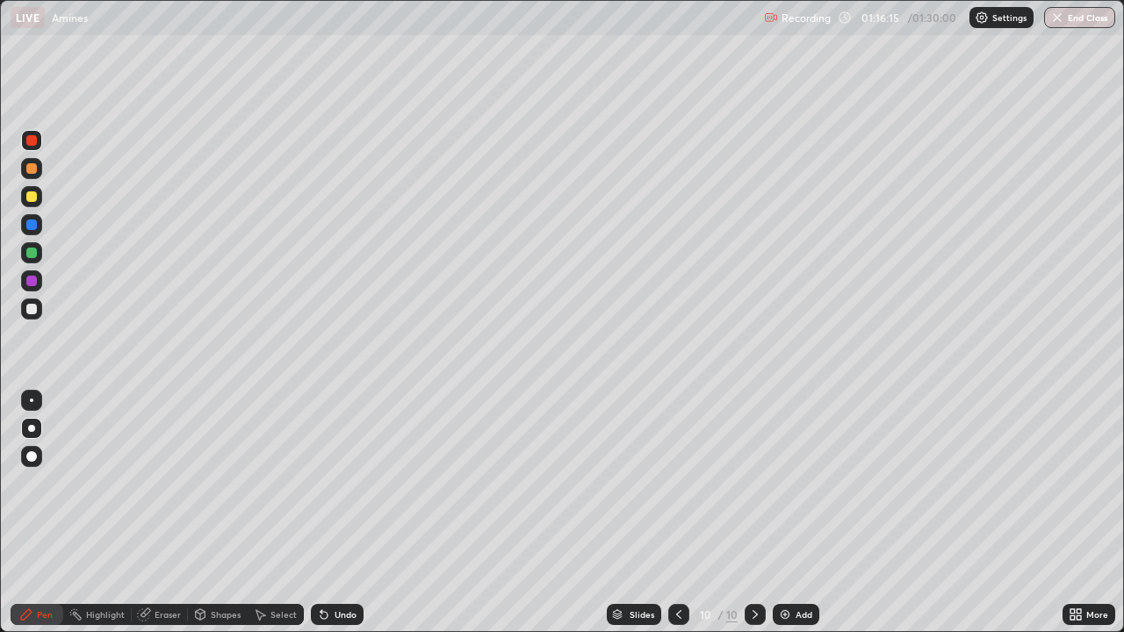
click at [37, 197] on div at bounding box center [31, 196] width 21 height 21
click at [799, 483] on div "Add" at bounding box center [803, 614] width 17 height 9
click at [28, 142] on div at bounding box center [31, 140] width 11 height 11
click at [336, 483] on div "Undo" at bounding box center [345, 614] width 22 height 9
click at [163, 483] on div "Eraser" at bounding box center [168, 614] width 26 height 9
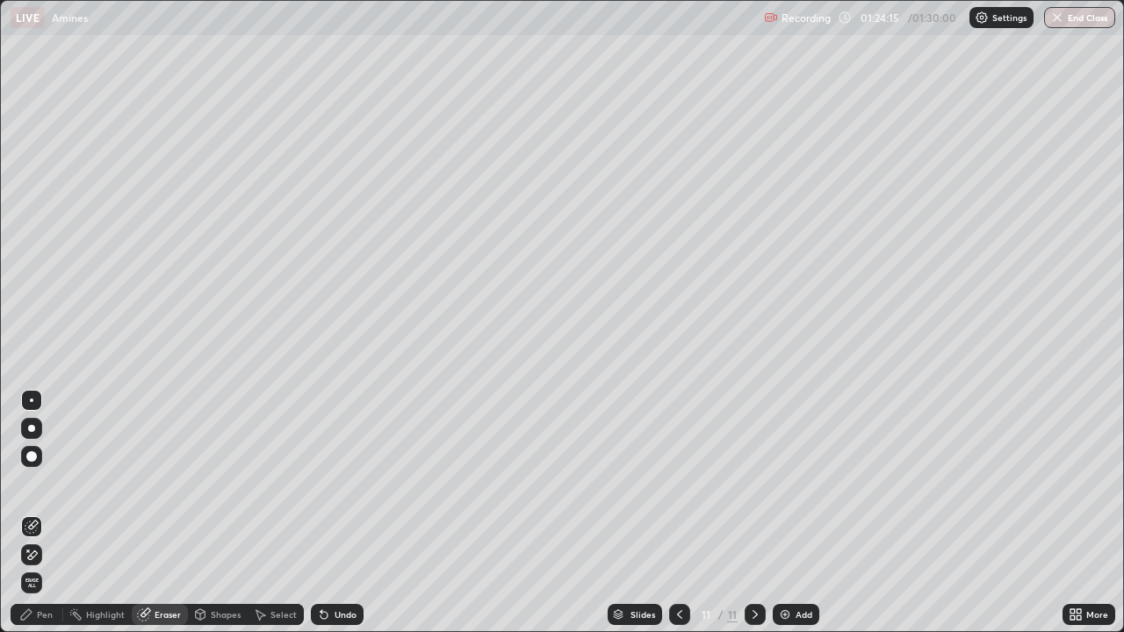
click at [39, 483] on div "Pen" at bounding box center [45, 614] width 16 height 9
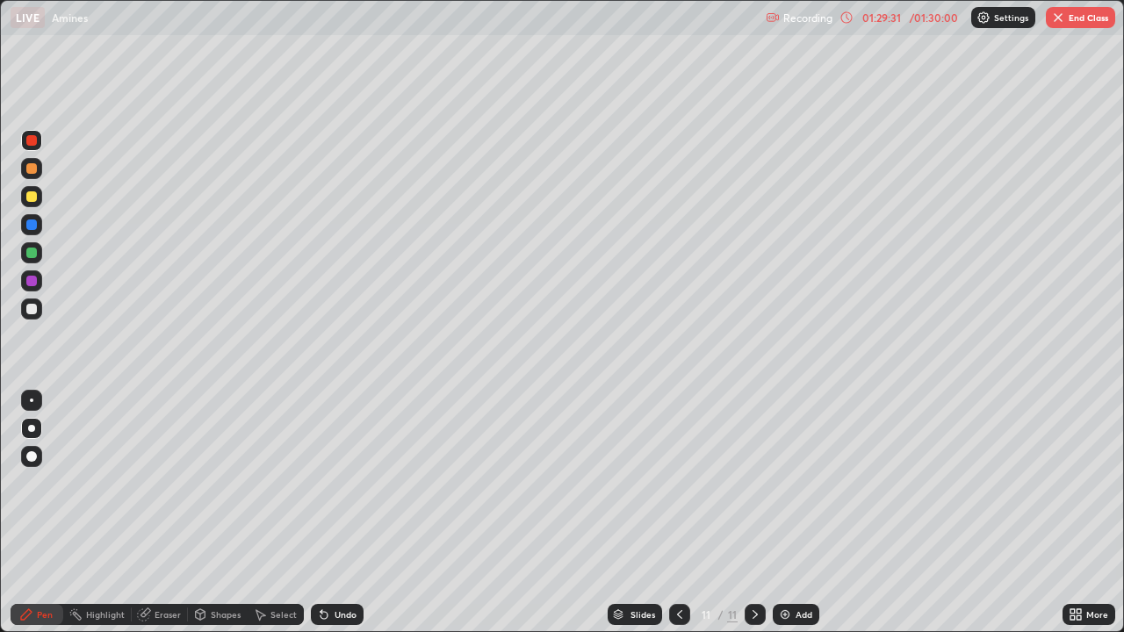
click at [331, 483] on div "Undo" at bounding box center [337, 614] width 53 height 21
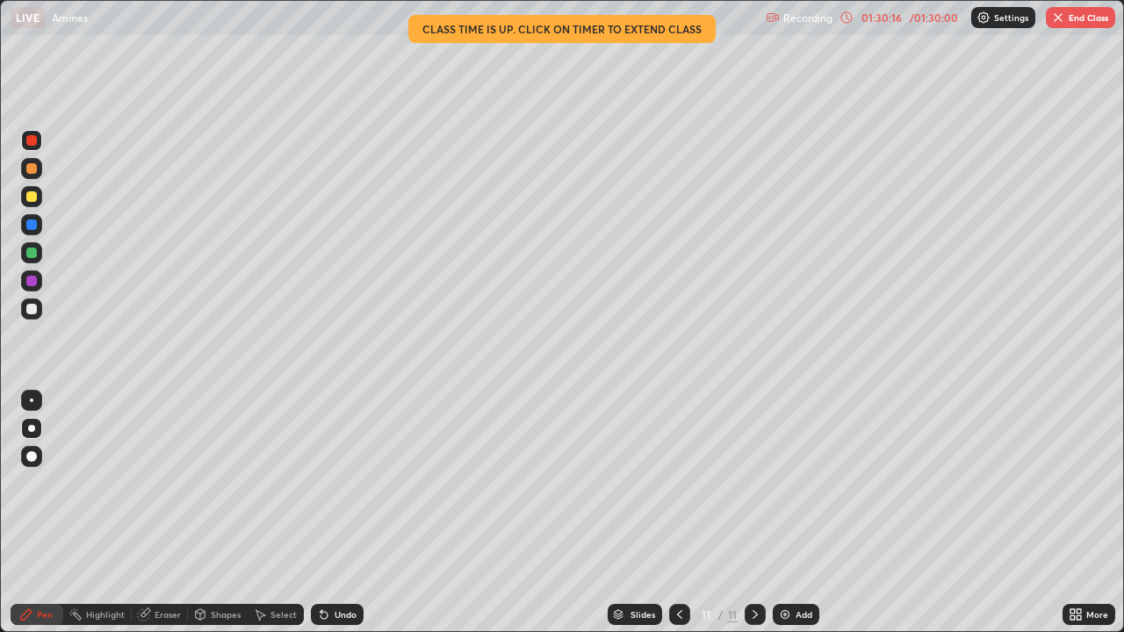
click at [32, 283] on div at bounding box center [31, 281] width 11 height 11
click at [334, 483] on div "Undo" at bounding box center [345, 614] width 22 height 9
click at [329, 483] on div "Undo" at bounding box center [337, 614] width 53 height 21
click at [323, 483] on icon at bounding box center [323, 615] width 7 height 7
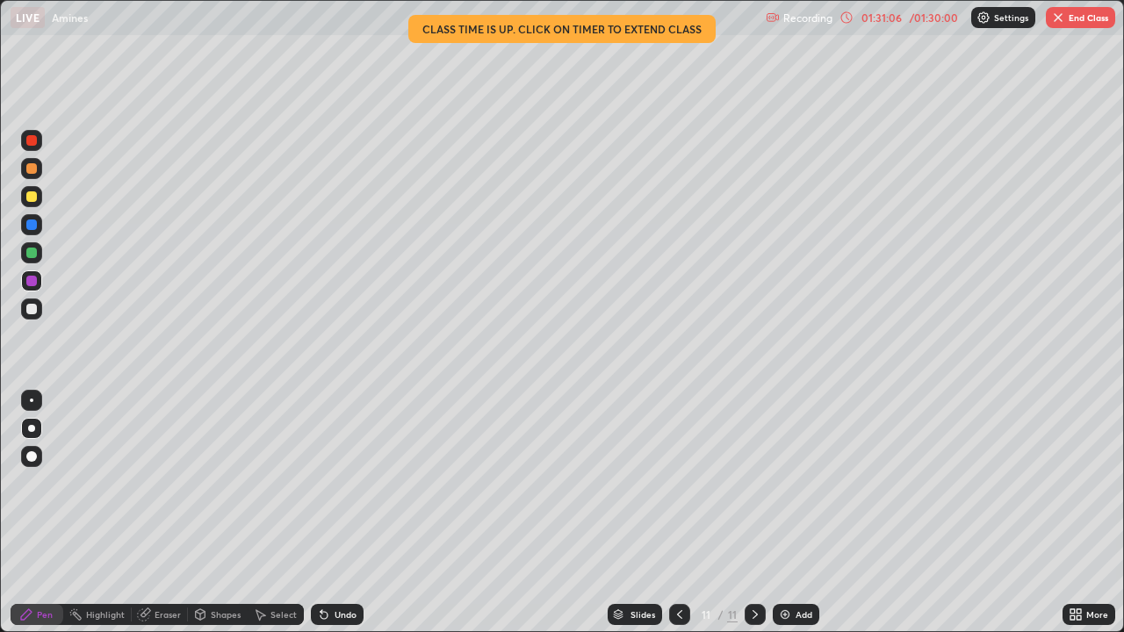
click at [320, 483] on icon at bounding box center [321, 611] width 2 height 2
click at [373, 483] on div "Slides 11 / 11 Add" at bounding box center [712, 614] width 699 height 35
click at [30, 254] on div at bounding box center [31, 253] width 11 height 11
click at [336, 483] on div "Undo" at bounding box center [345, 614] width 22 height 9
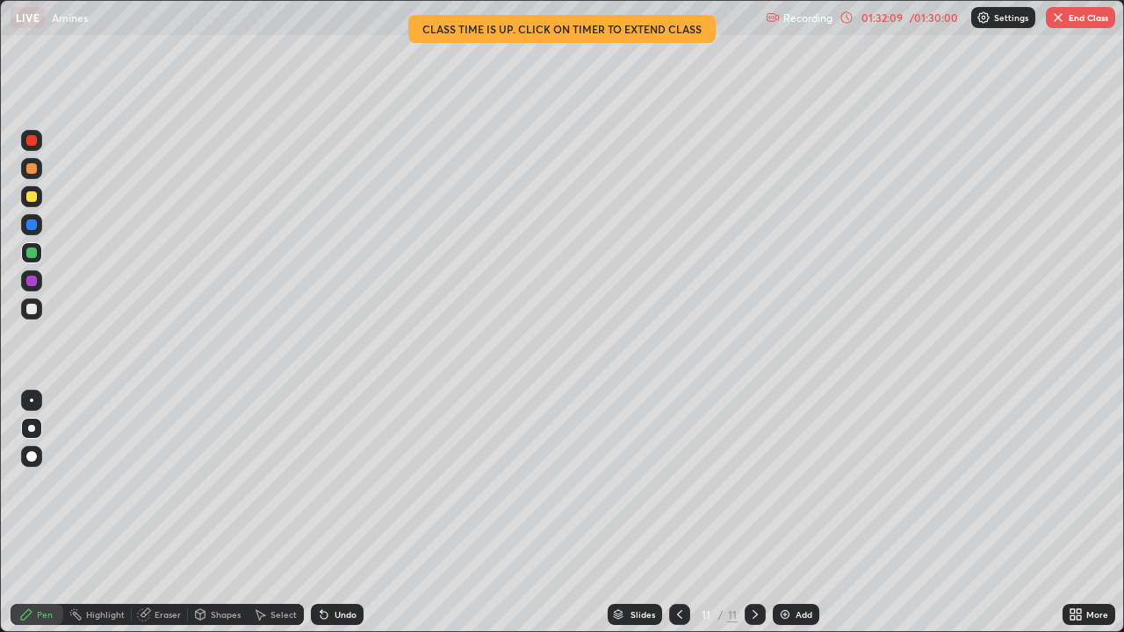
click at [866, 18] on div "01:32:09" at bounding box center [881, 17] width 49 height 11
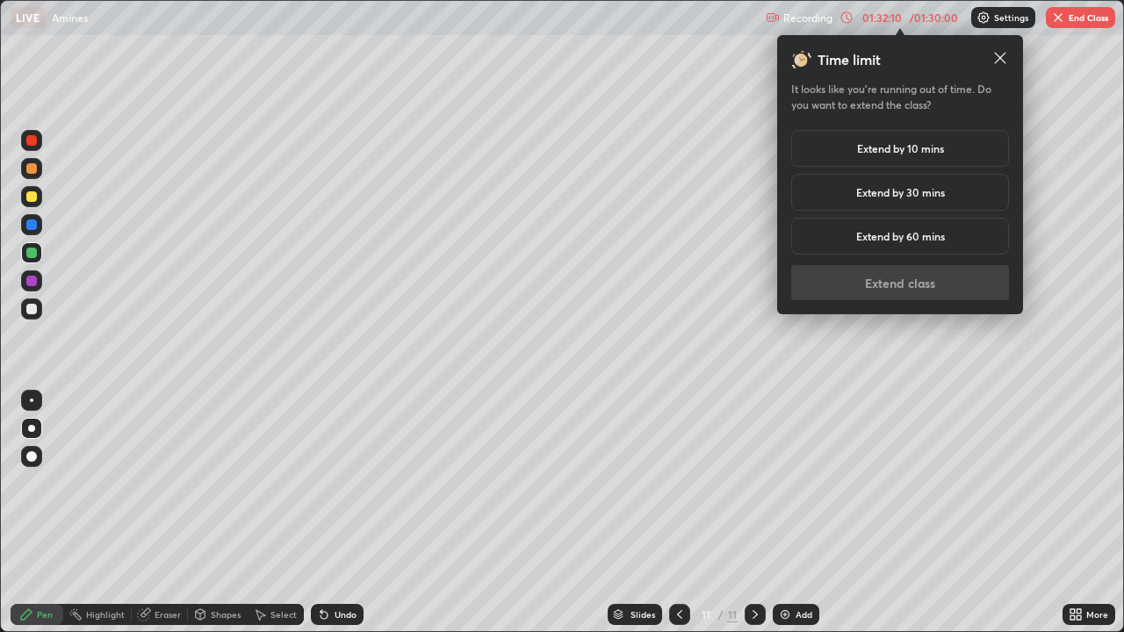
click at [895, 158] on div "Extend by 10 mins" at bounding box center [900, 148] width 218 height 37
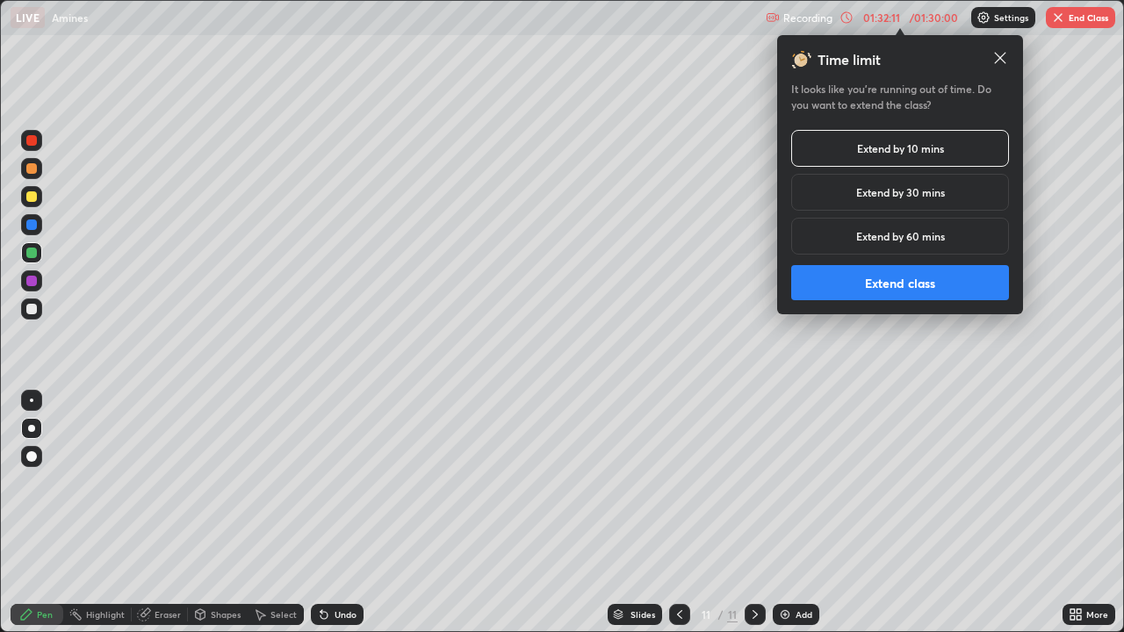
click at [897, 277] on button "Extend class" at bounding box center [900, 282] width 218 height 35
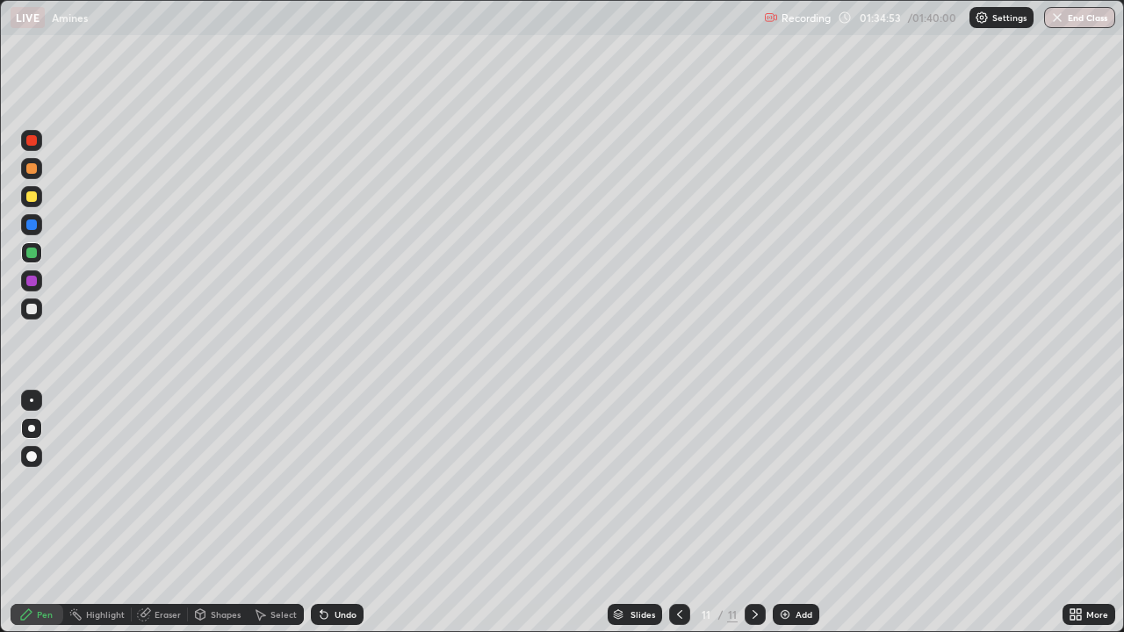
click at [1071, 20] on button "End Class" at bounding box center [1079, 17] width 71 height 21
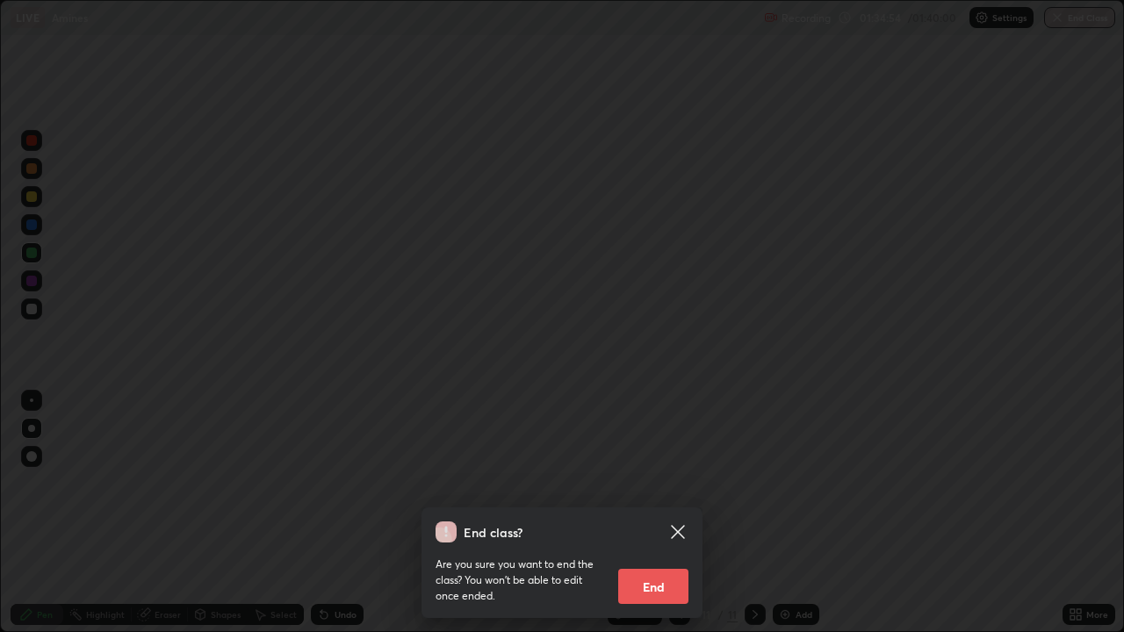
click at [657, 483] on button "End" at bounding box center [653, 586] width 70 height 35
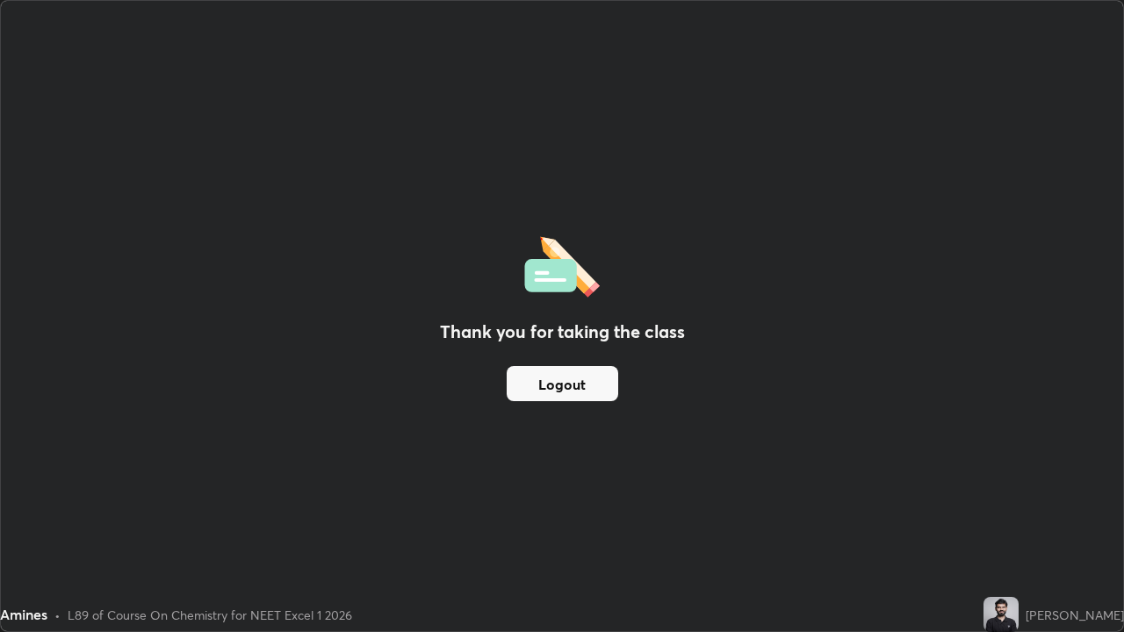
click at [601, 383] on button "Logout" at bounding box center [562, 383] width 111 height 35
